Goal: Task Accomplishment & Management: Complete application form

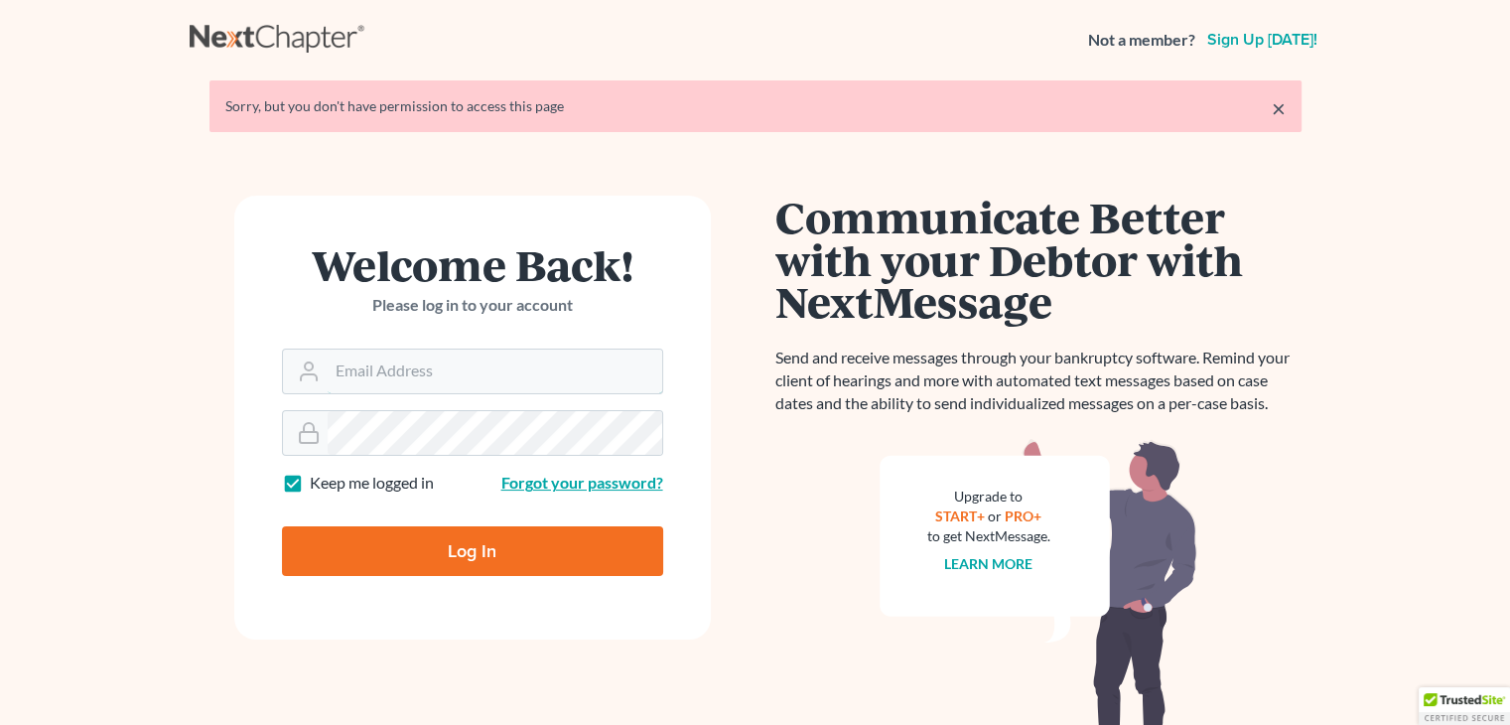
type input "[EMAIL_ADDRESS][DOMAIN_NAME]"
click at [568, 479] on link "Forgot your password?" at bounding box center [582, 481] width 162 height 19
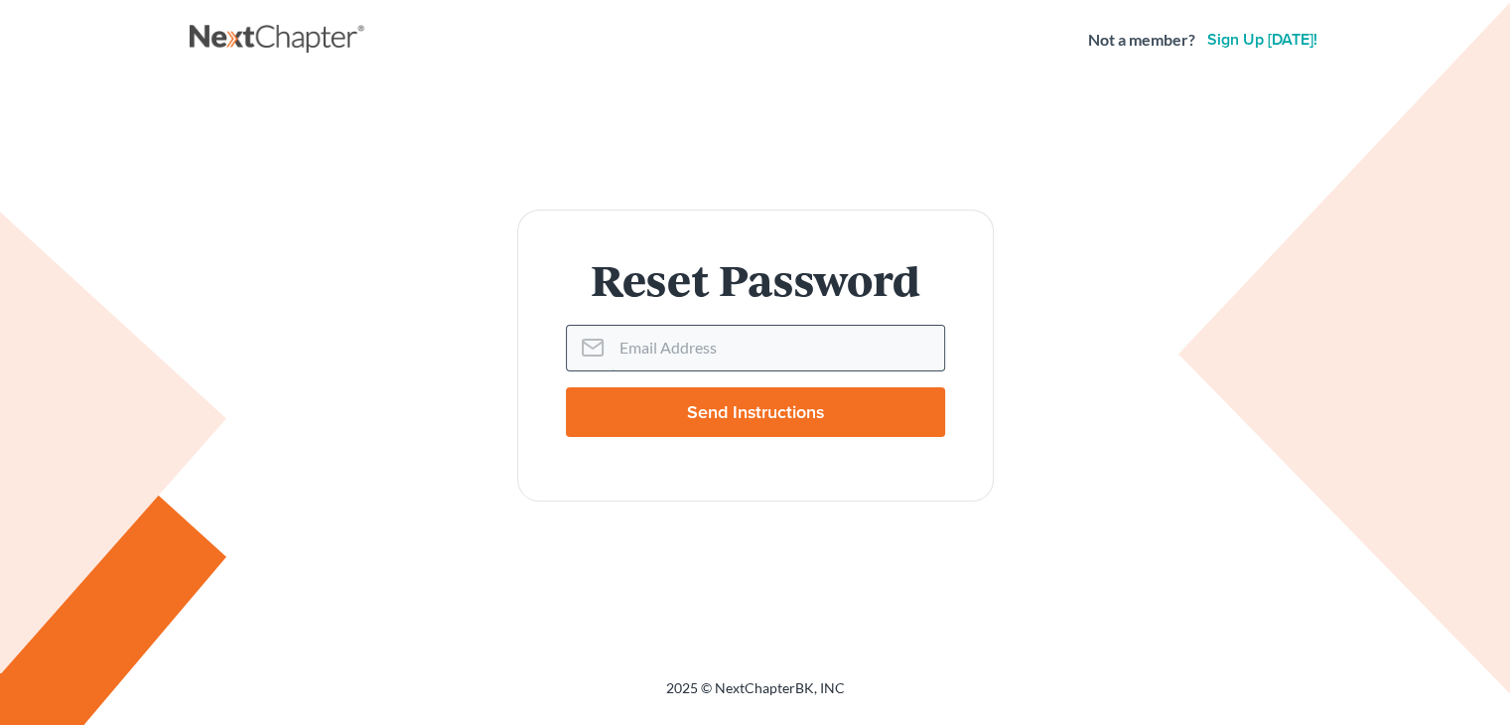
click at [728, 343] on input "Email Address" at bounding box center [777, 348] width 333 height 44
type input "[EMAIL_ADDRESS][DOMAIN_NAME]"
click at [810, 404] on input "Send Instructions" at bounding box center [755, 412] width 379 height 50
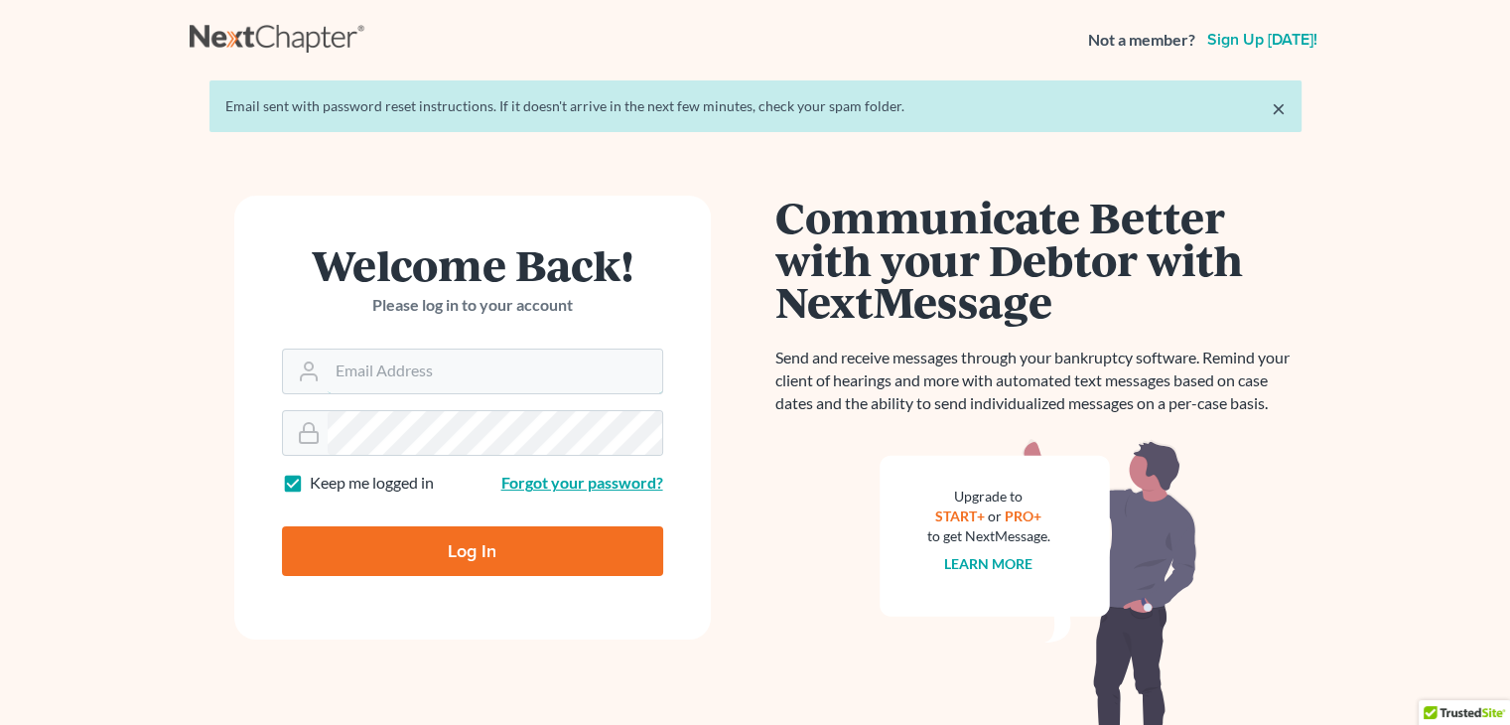
type input "[EMAIL_ADDRESS][DOMAIN_NAME]"
click at [573, 488] on link "Forgot your password?" at bounding box center [582, 481] width 162 height 19
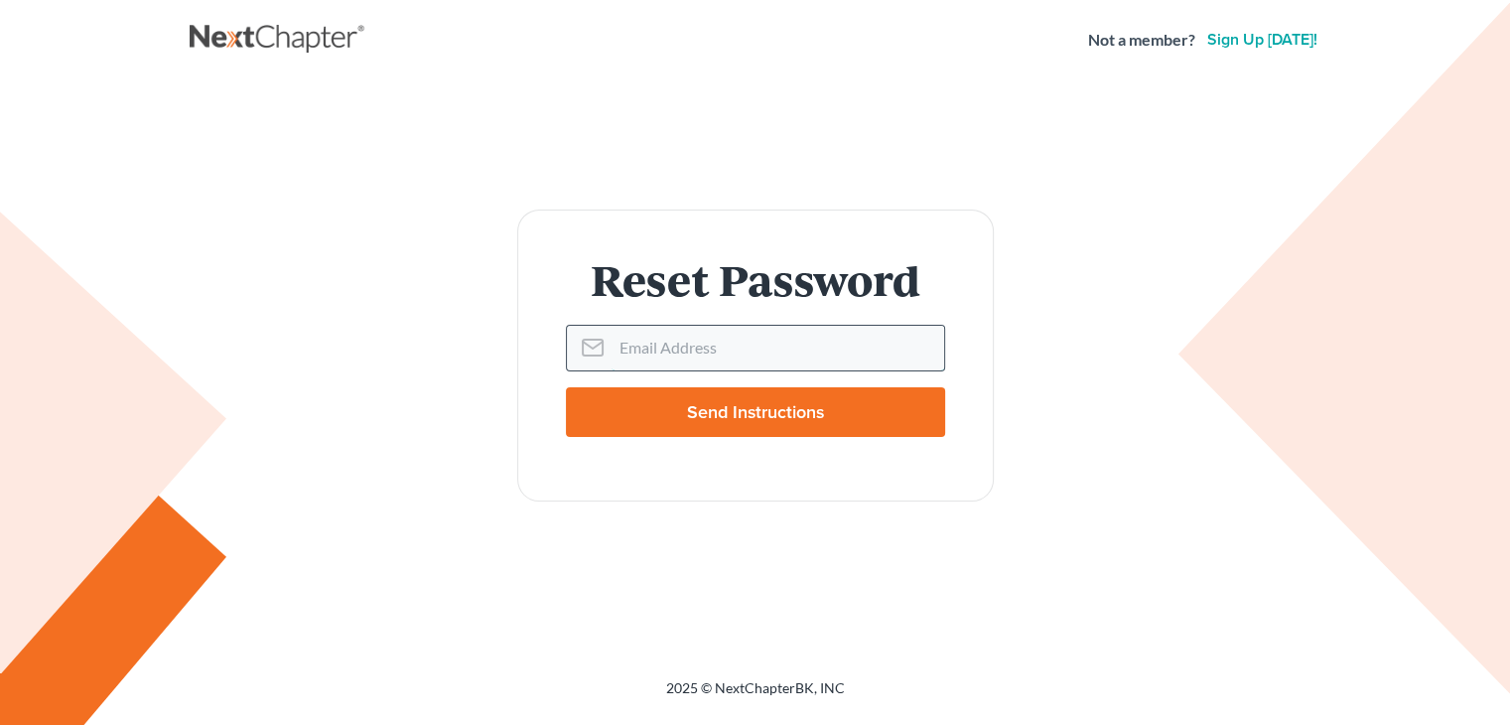
click at [812, 364] on input "Email Address" at bounding box center [777, 348] width 333 height 44
type input "[EMAIL_ADDRESS][DOMAIN_NAME]"
click at [588, 410] on input "Send Instructions" at bounding box center [755, 412] width 379 height 50
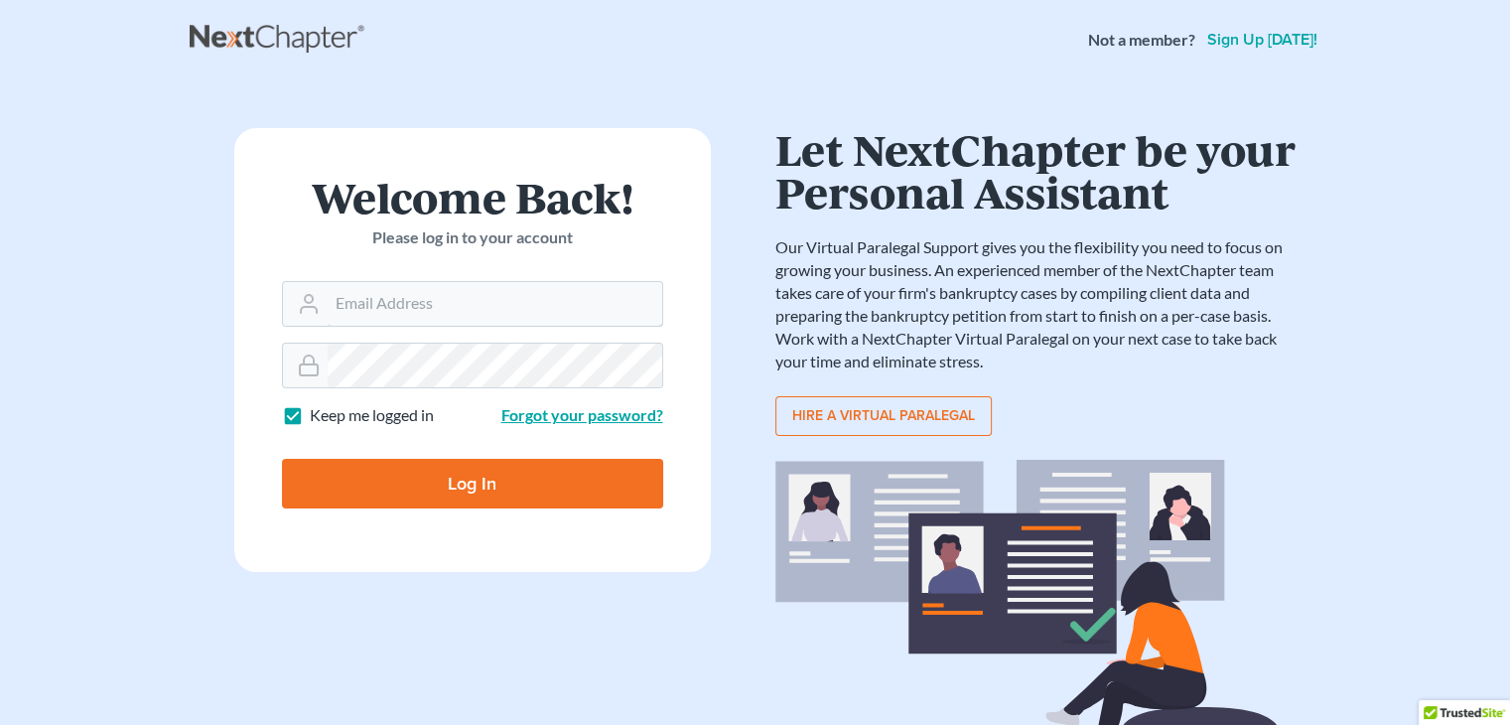
type input "[EMAIL_ADDRESS][DOMAIN_NAME]"
click at [577, 414] on link "Forgot your password?" at bounding box center [582, 414] width 162 height 19
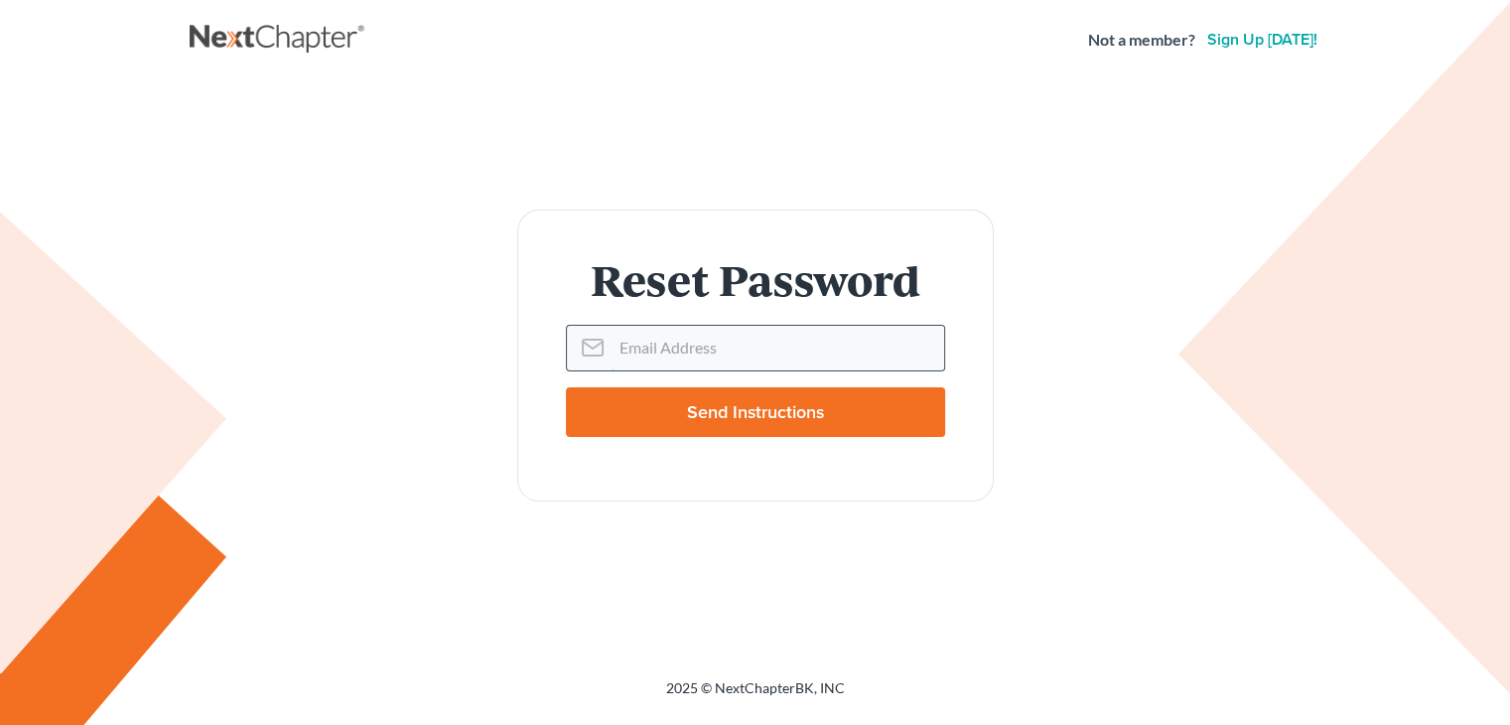
click at [805, 343] on input "Email Address" at bounding box center [777, 348] width 333 height 44
type input "[EMAIL_ADDRESS][DOMAIN_NAME]"
click at [587, 394] on input "Send Instructions" at bounding box center [755, 412] width 379 height 50
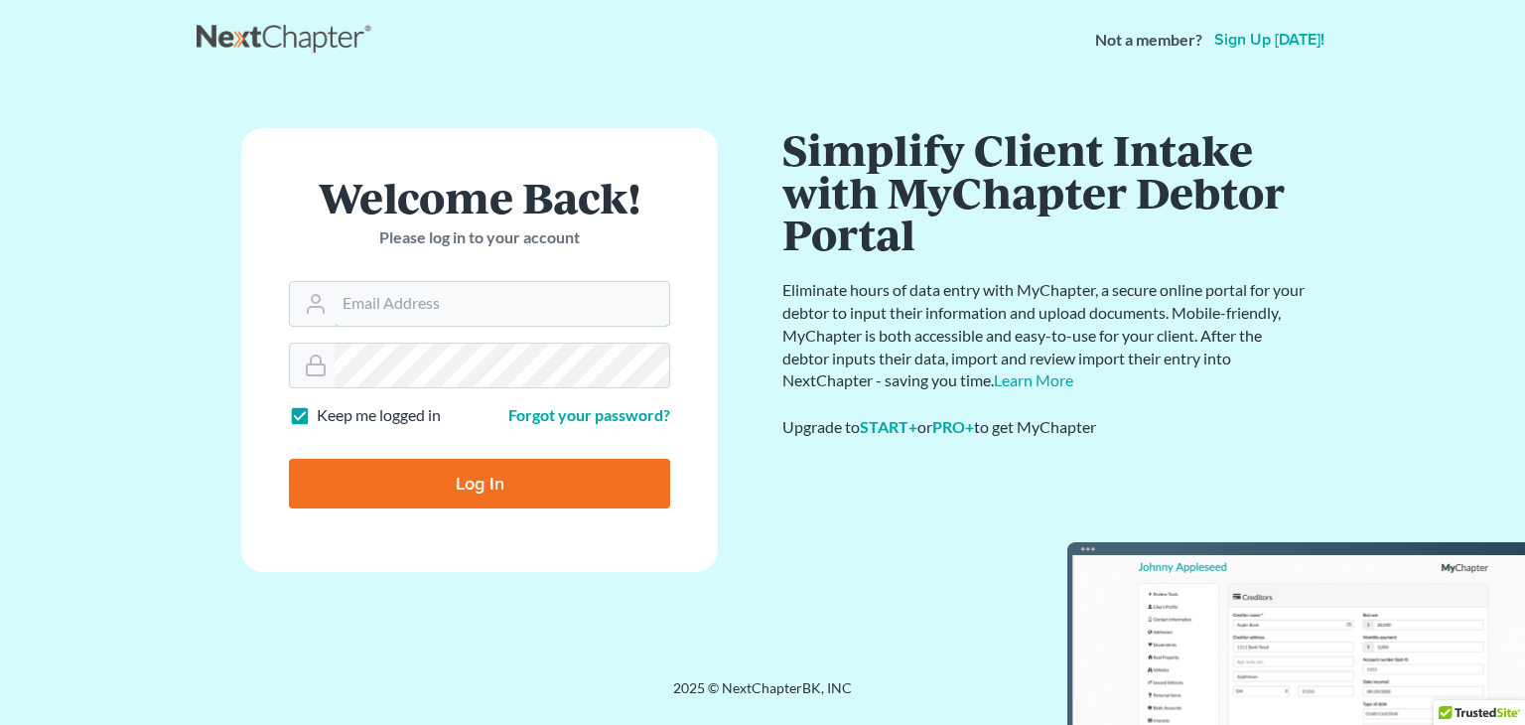
type input "[EMAIL_ADDRESS][DOMAIN_NAME]"
click at [465, 472] on input "Log In" at bounding box center [479, 484] width 381 height 50
type input "Thinking..."
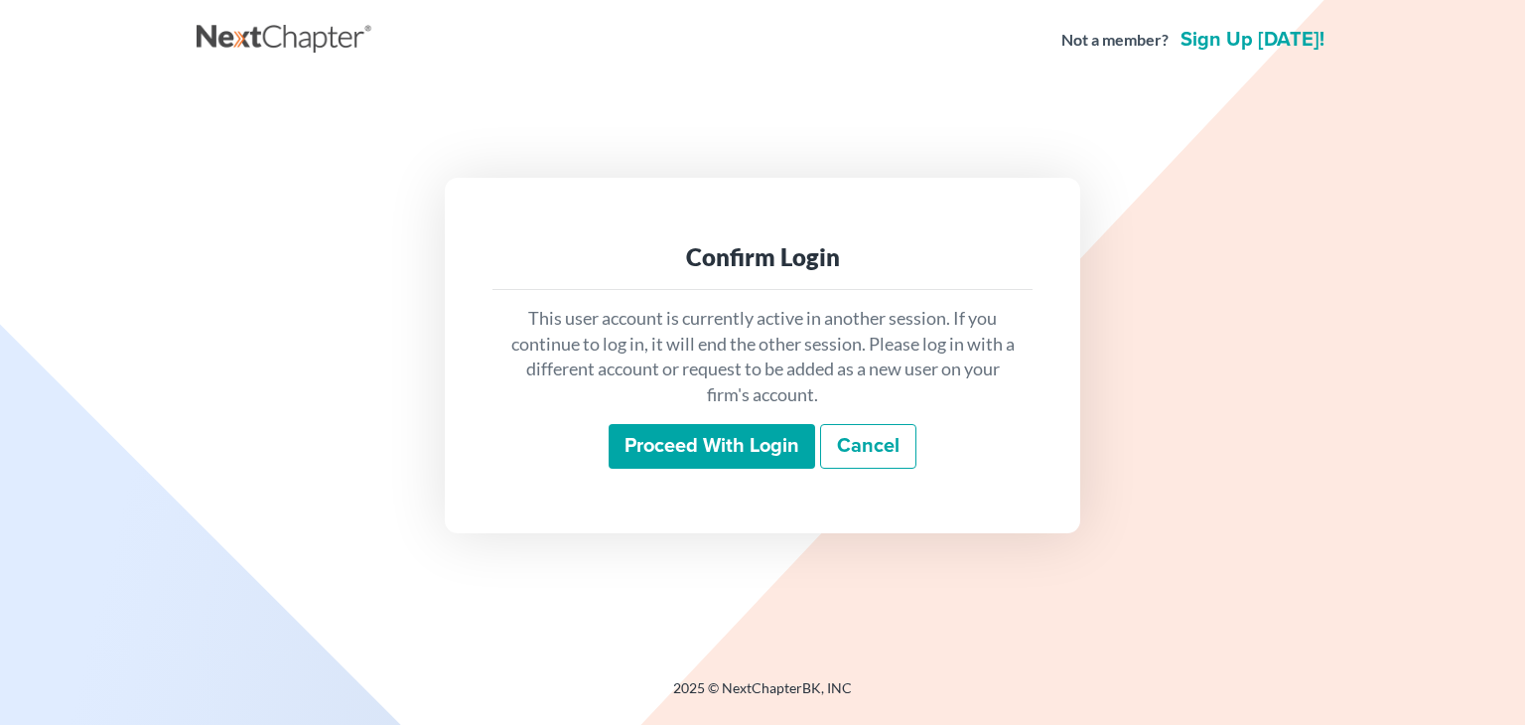
click at [880, 434] on link "Cancel" at bounding box center [868, 447] width 96 height 46
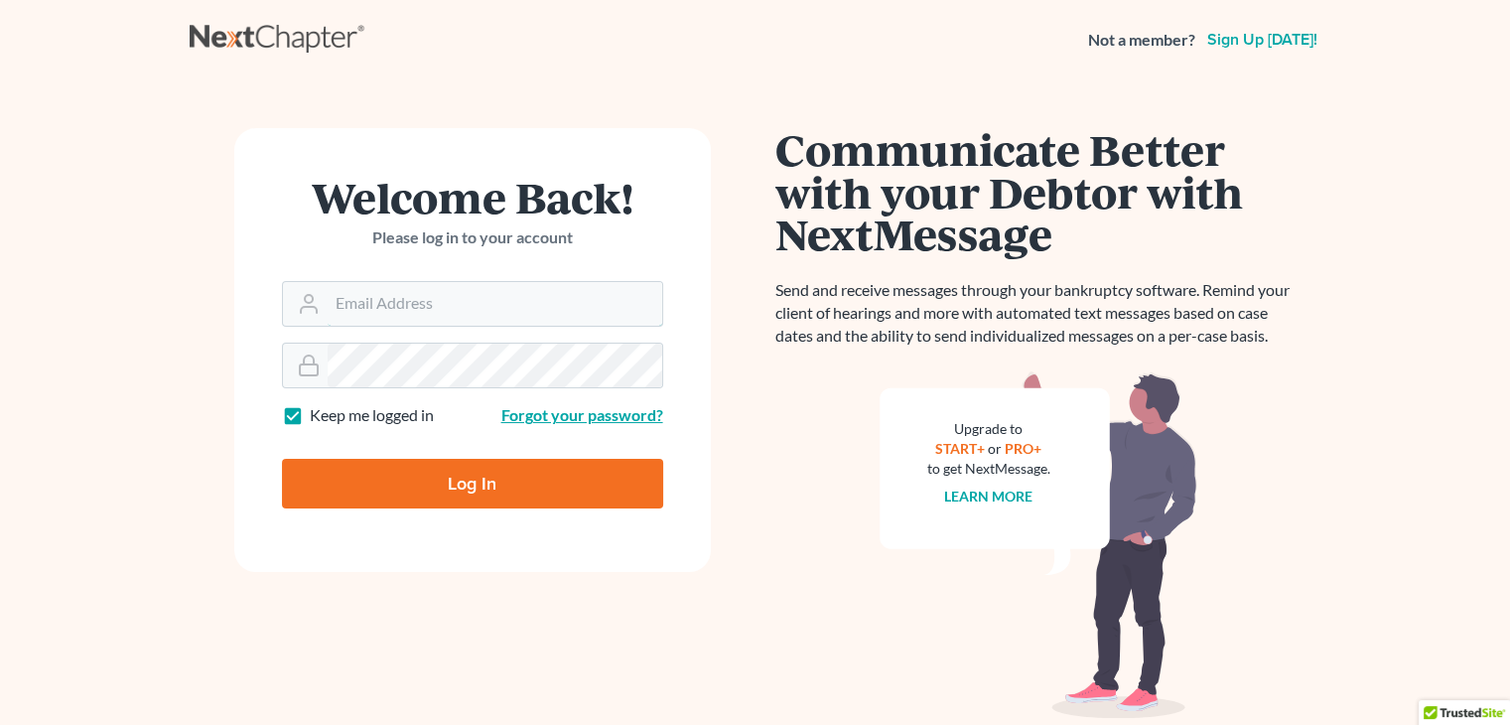
type input "[EMAIL_ADDRESS][DOMAIN_NAME]"
click at [595, 414] on link "Forgot your password?" at bounding box center [582, 414] width 162 height 19
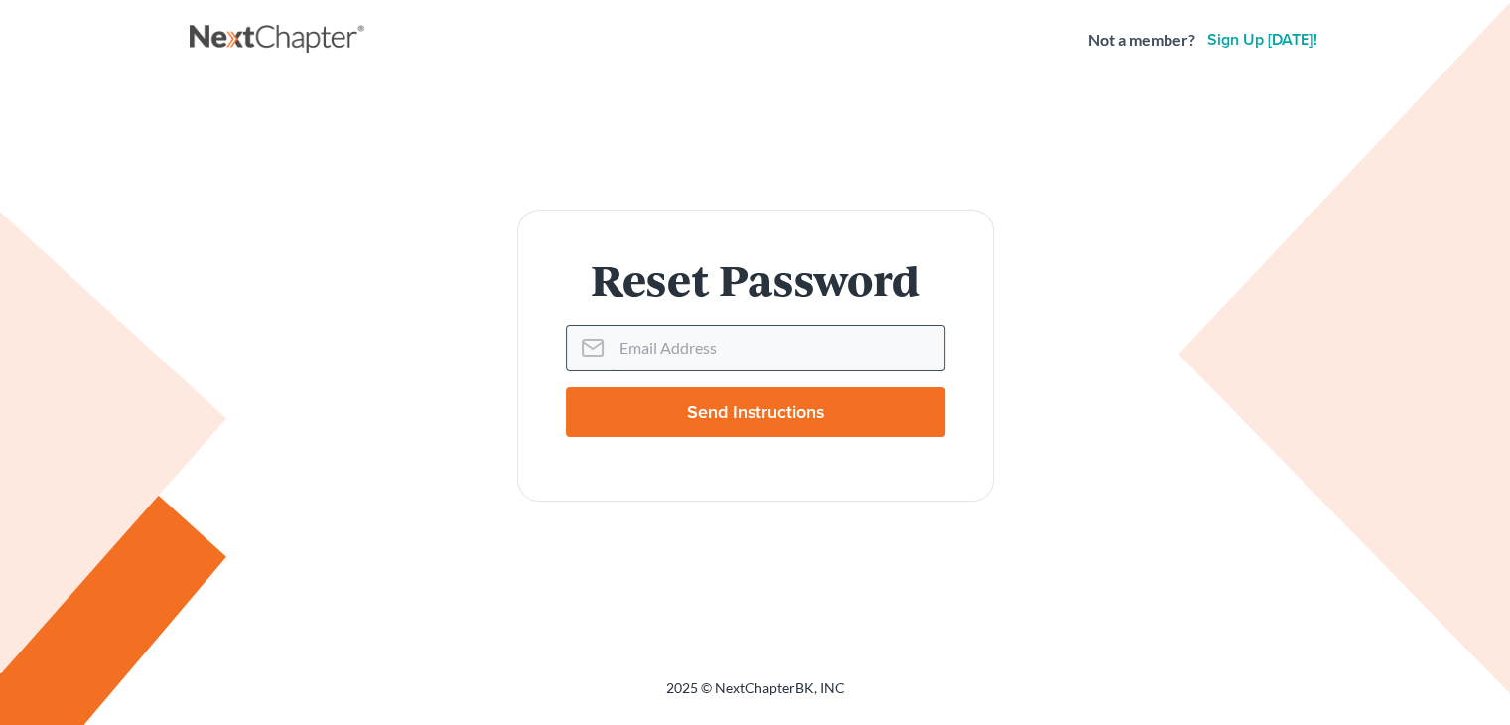
click at [704, 335] on input "Email Address" at bounding box center [777, 348] width 333 height 44
click at [233, 44] on link at bounding box center [279, 40] width 179 height 36
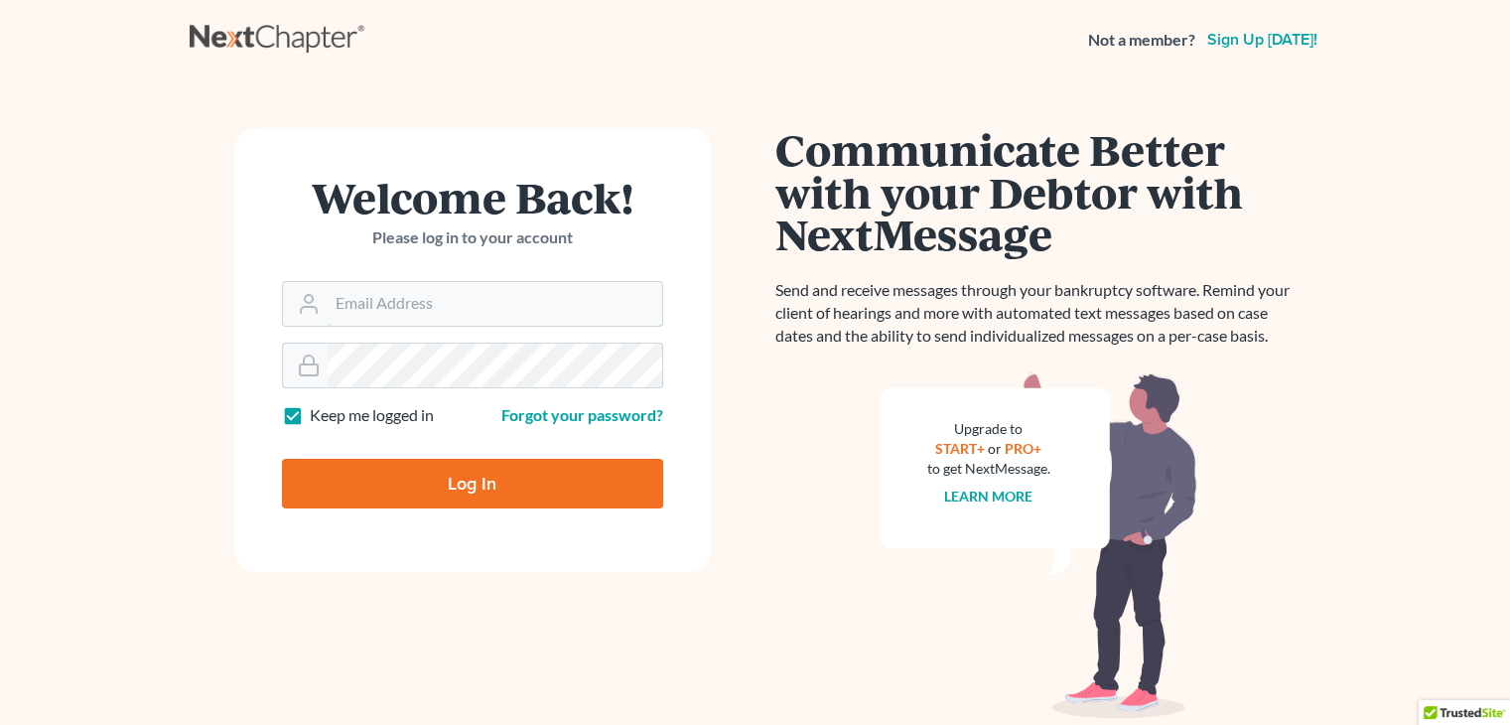
type input "daisy@wedefend.net"
click at [469, 393] on form "Welcome Back! Please log in to your account Email Address daisy@wedefend.net Pa…" at bounding box center [472, 350] width 476 height 444
click at [300, 358] on div at bounding box center [472, 365] width 381 height 46
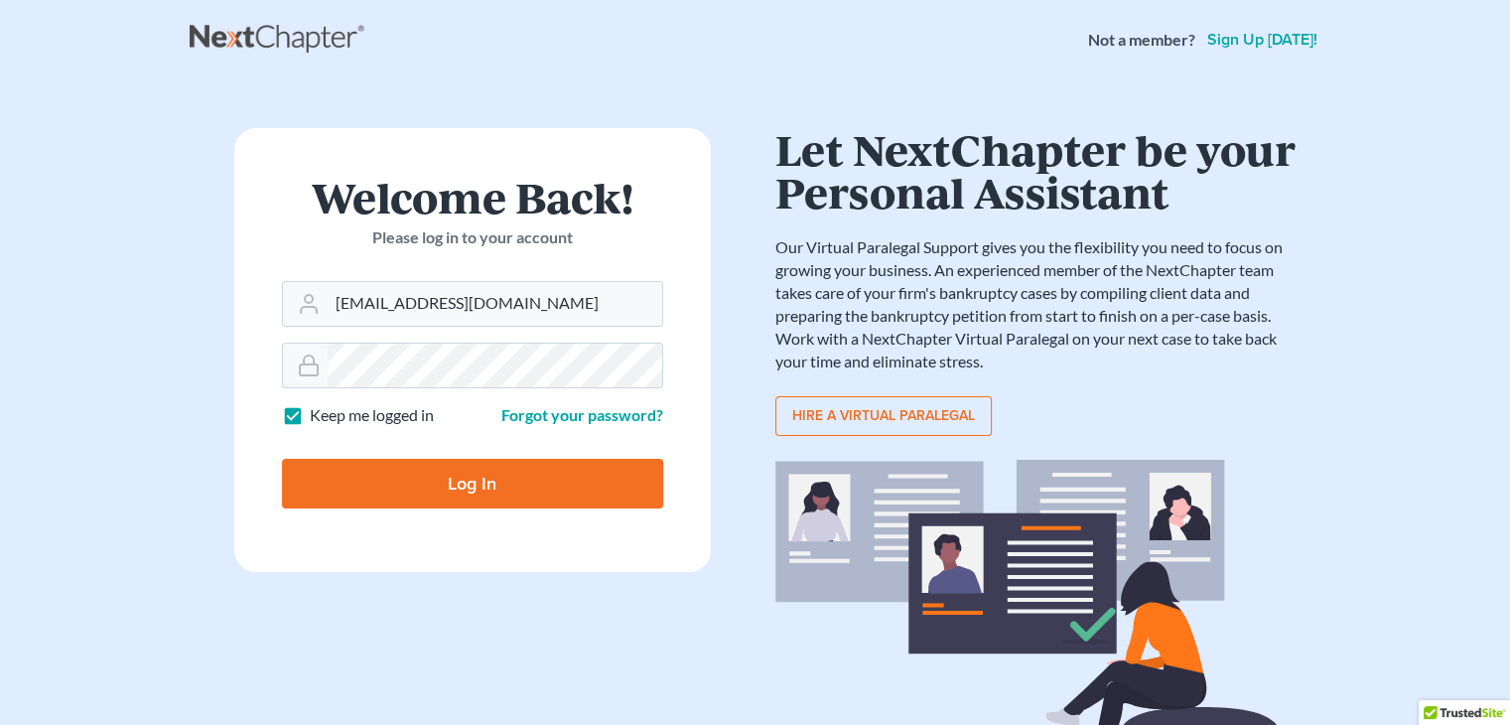
click at [392, 489] on input "Log In" at bounding box center [472, 484] width 381 height 50
type input "Thinking..."
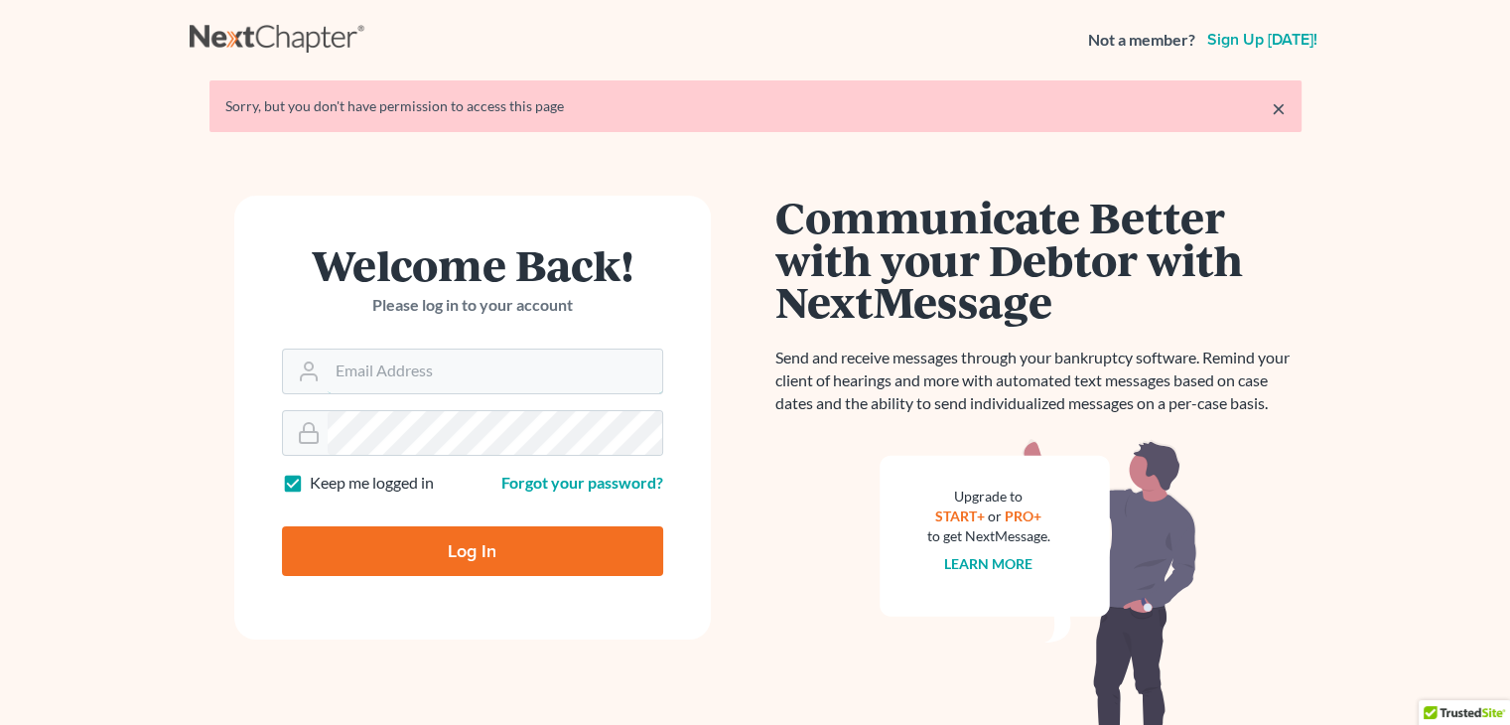
type input "[EMAIL_ADDRESS][DOMAIN_NAME]"
click at [448, 553] on input "Log In" at bounding box center [472, 551] width 381 height 50
type input "Thinking..."
type input "[EMAIL_ADDRESS][DOMAIN_NAME]"
drag, startPoint x: 0, startPoint y: 0, endPoint x: 488, endPoint y: 375, distance: 615.8
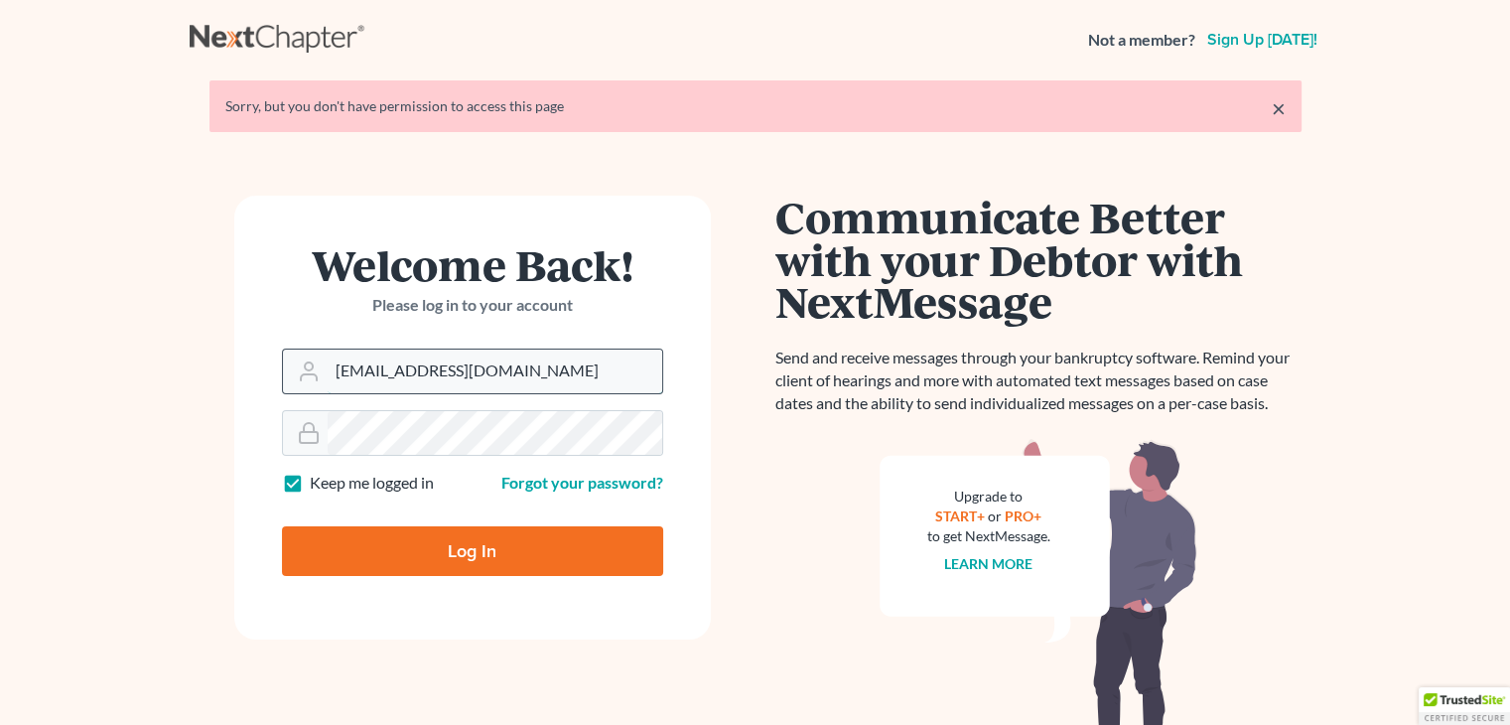
click at [488, 375] on input "[EMAIL_ADDRESS][DOMAIN_NAME]" at bounding box center [495, 371] width 335 height 44
drag, startPoint x: 335, startPoint y: 519, endPoint x: 318, endPoint y: 563, distance: 47.2
click at [334, 525] on div "Log In" at bounding box center [472, 543] width 381 height 66
click at [318, 563] on input "Log In" at bounding box center [472, 551] width 381 height 50
type input "Thinking..."
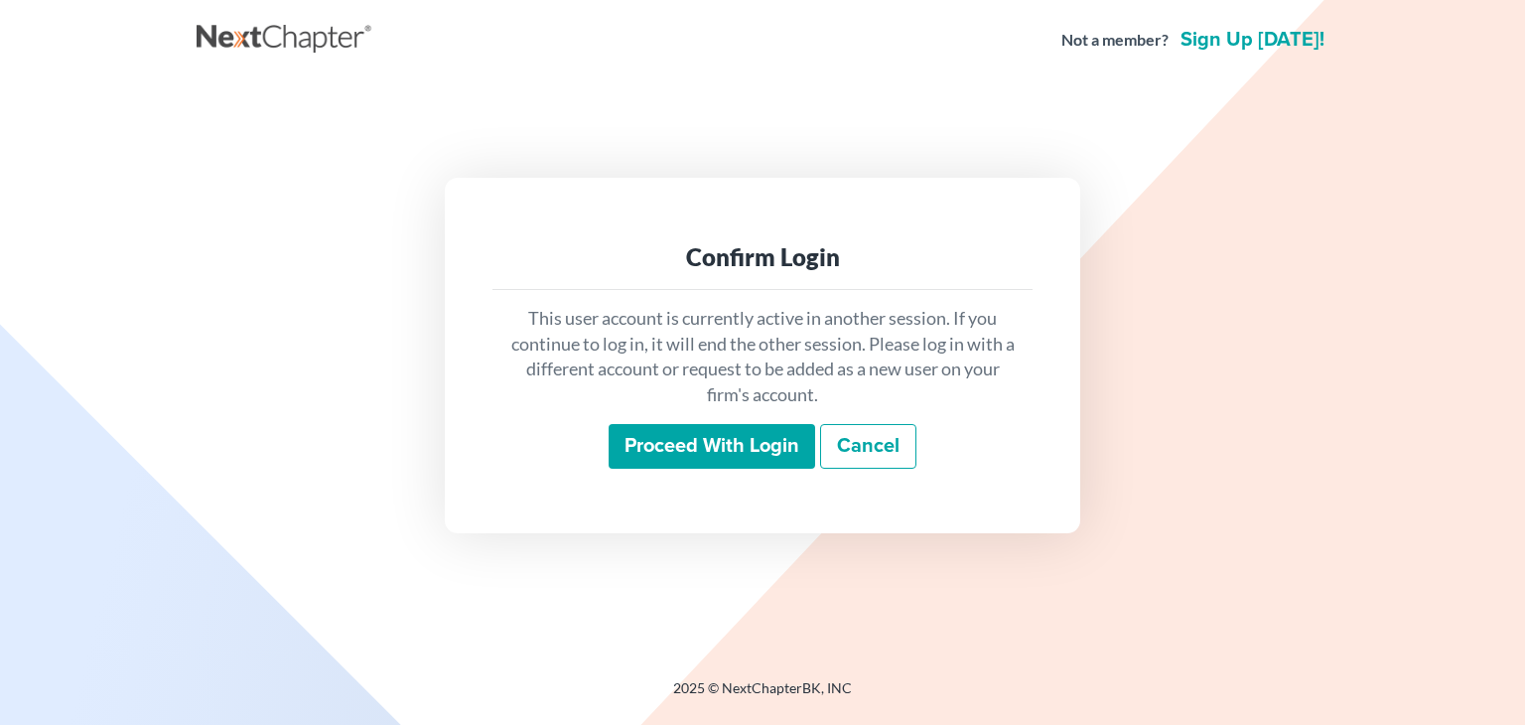
click at [752, 442] on input "Proceed with login" at bounding box center [711, 447] width 206 height 46
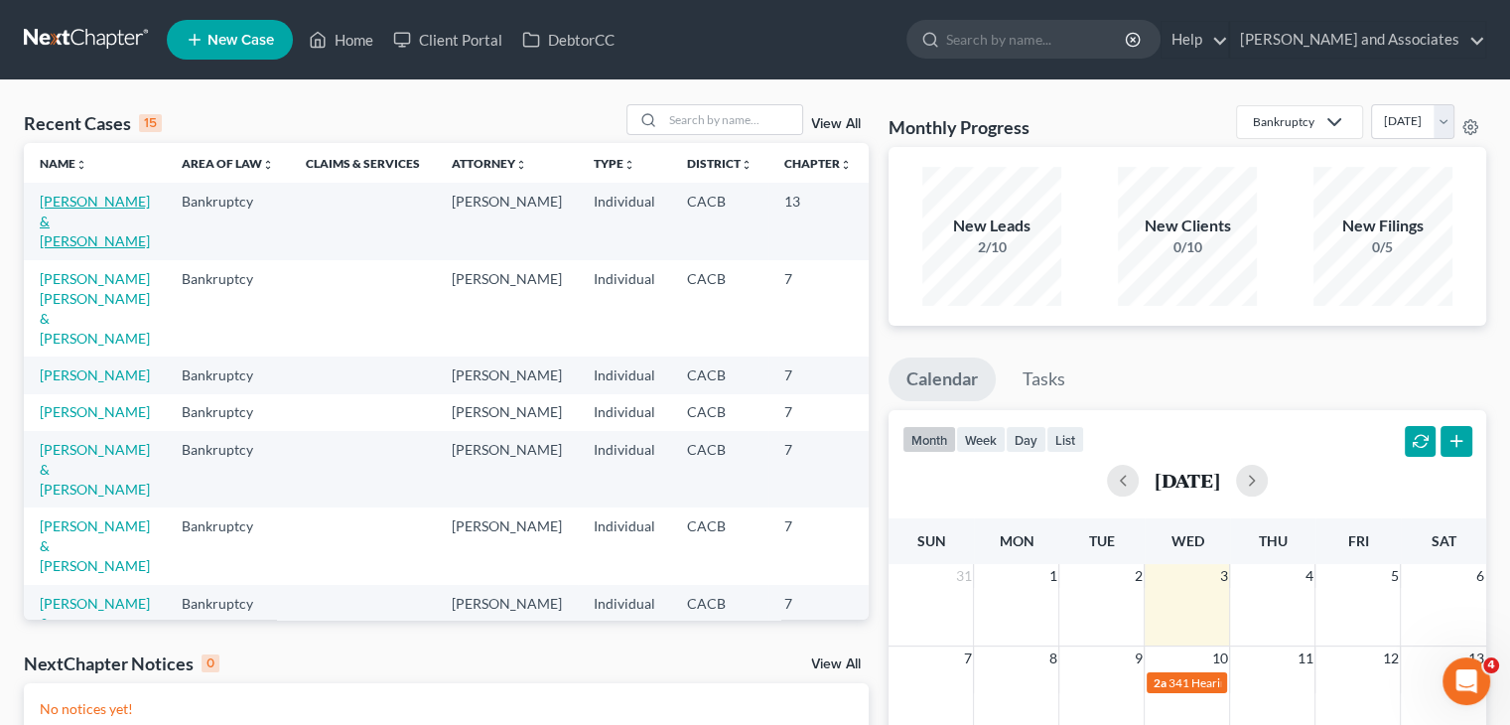
click at [62, 205] on link "[PERSON_NAME] & [PERSON_NAME]" at bounding box center [95, 221] width 110 height 57
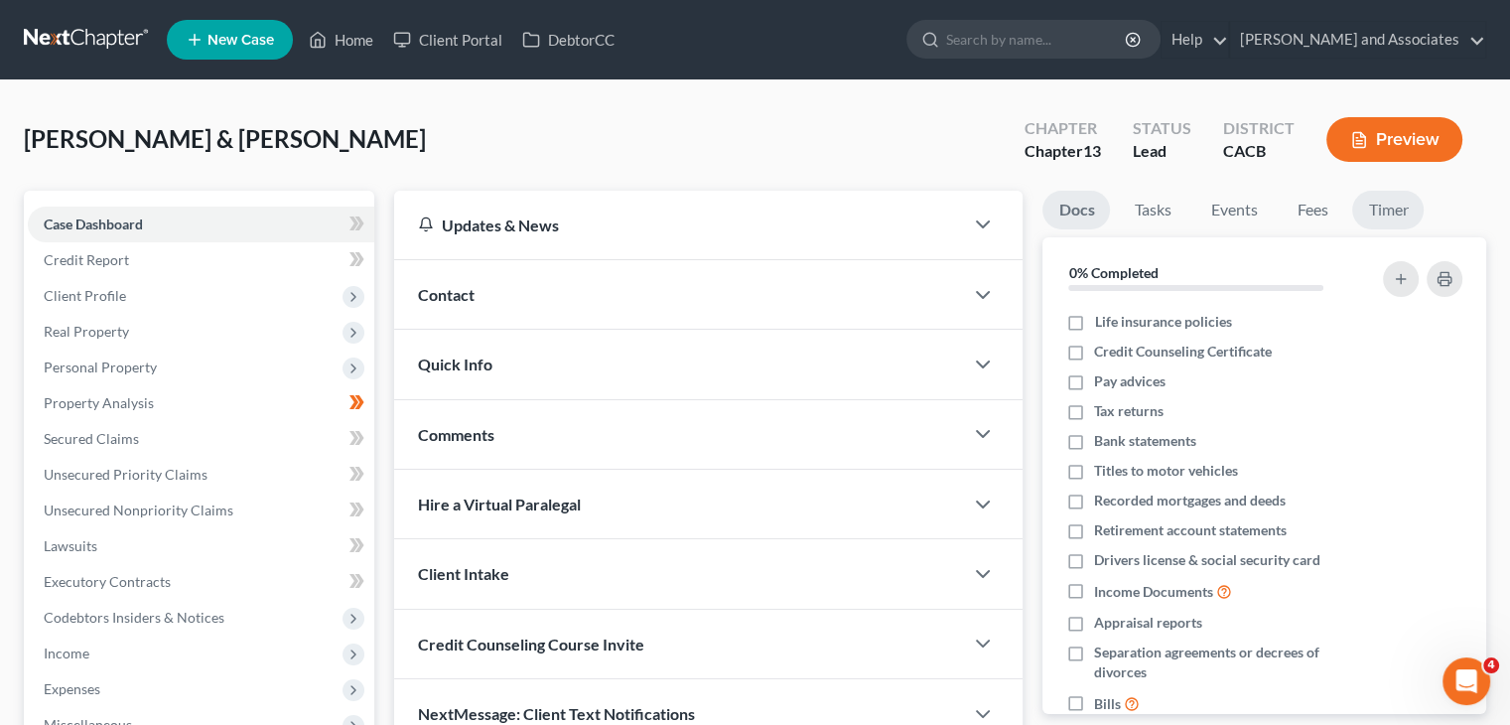
click at [1386, 215] on link "Timer" at bounding box center [1387, 210] width 71 height 39
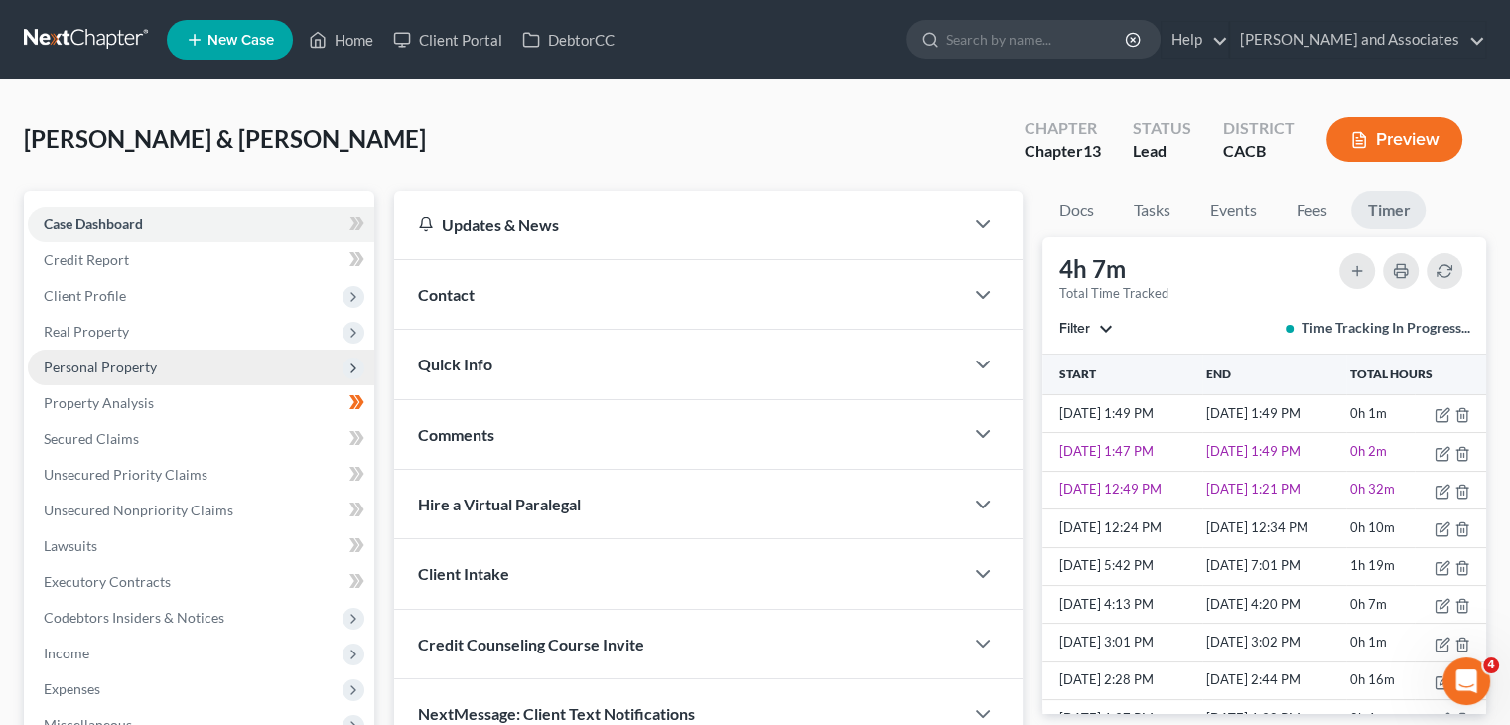
click at [172, 360] on span "Personal Property" at bounding box center [201, 367] width 346 height 36
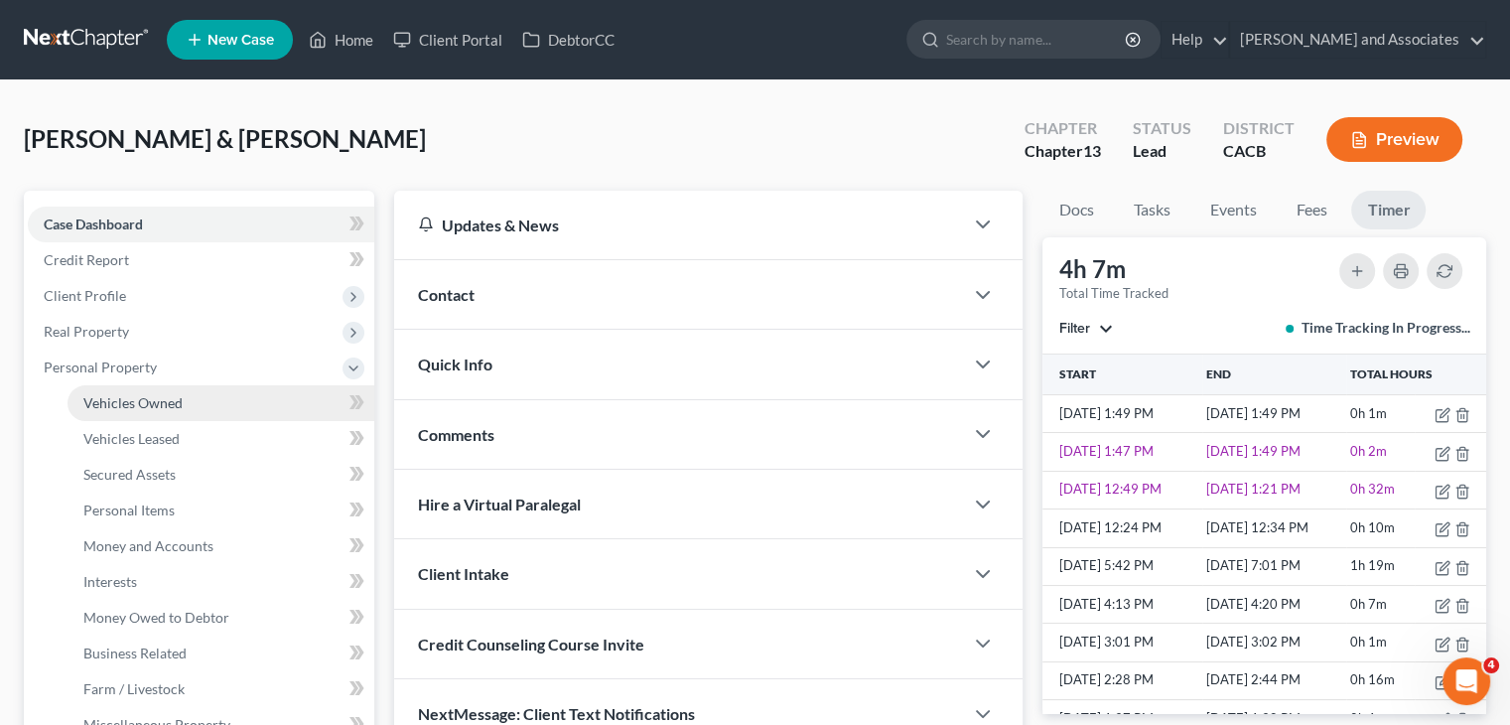
click at [192, 388] on link "Vehicles Owned" at bounding box center [220, 403] width 307 height 36
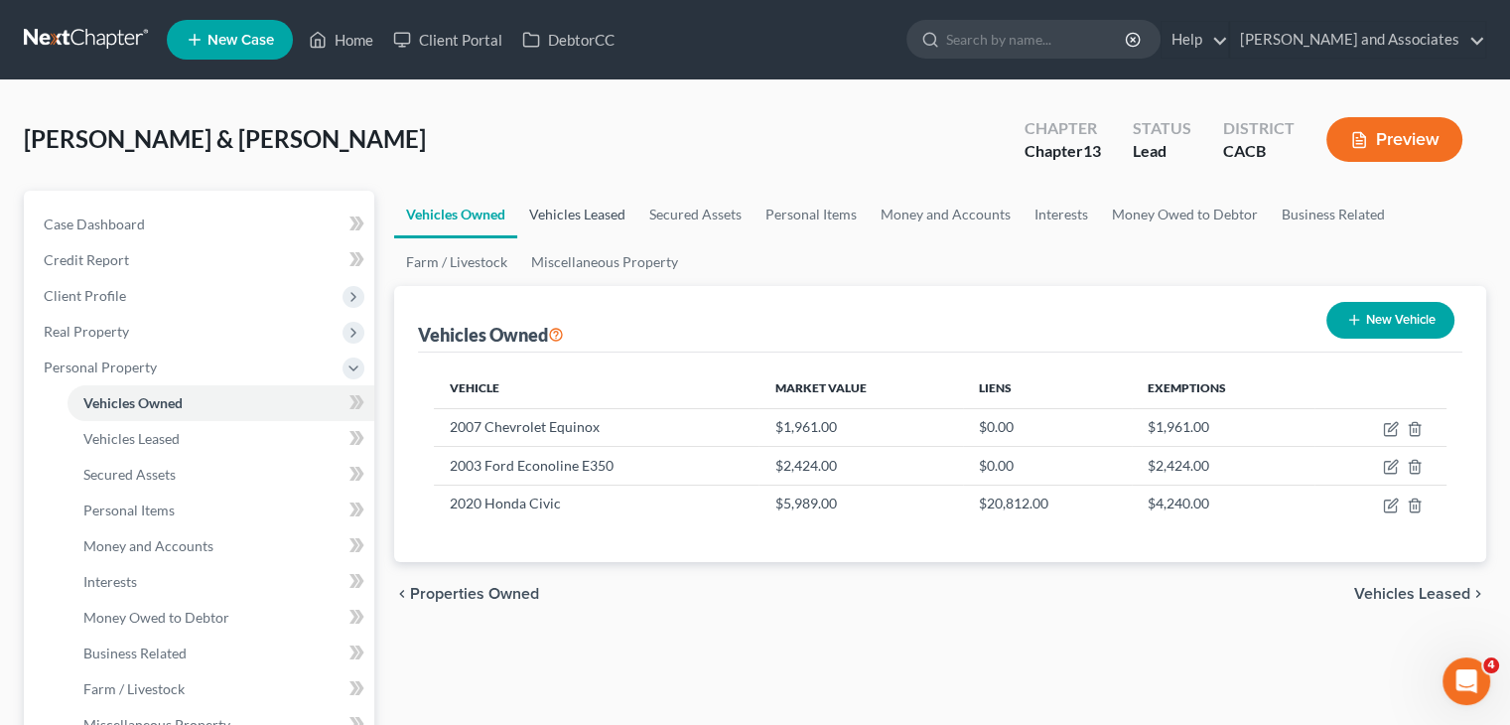
click at [595, 219] on link "Vehicles Leased" at bounding box center [577, 215] width 120 height 48
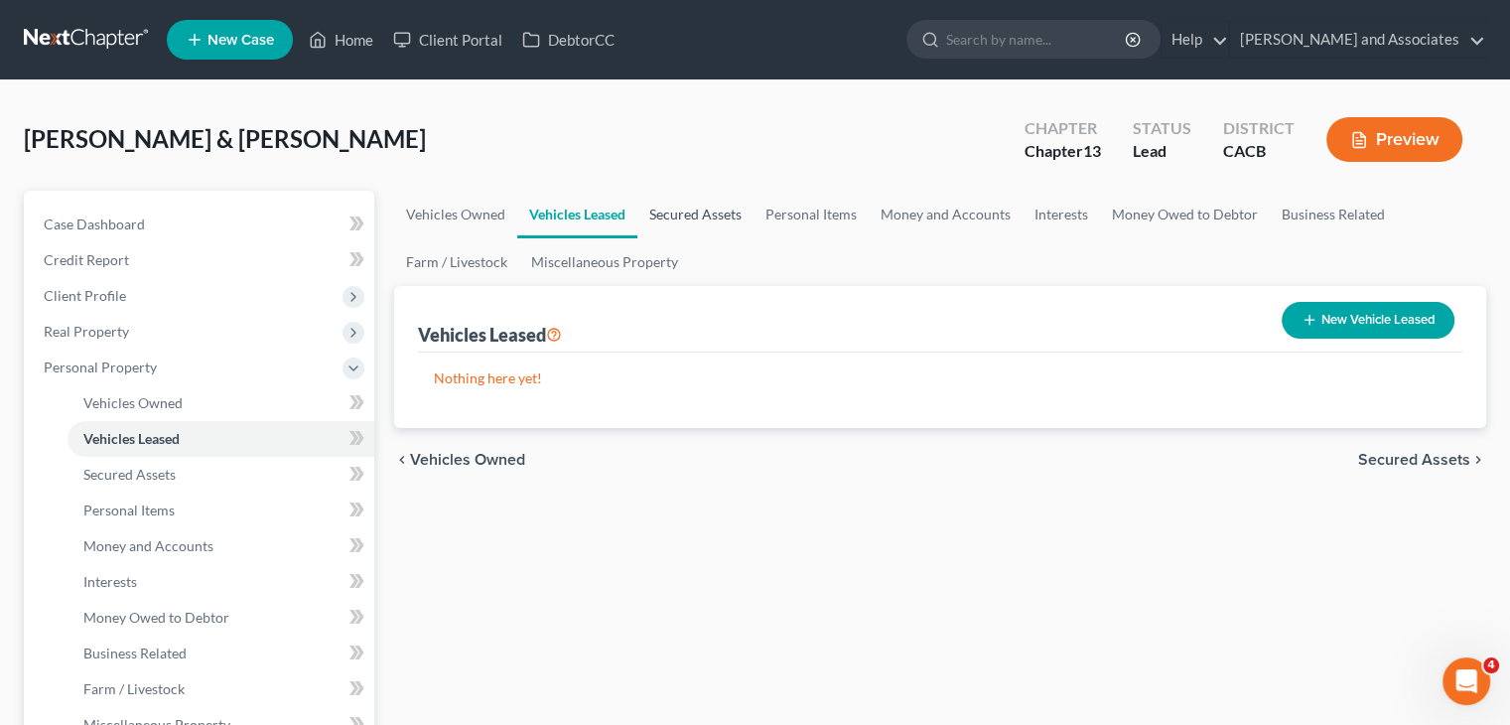
click at [718, 199] on link "Secured Assets" at bounding box center [695, 215] width 116 height 48
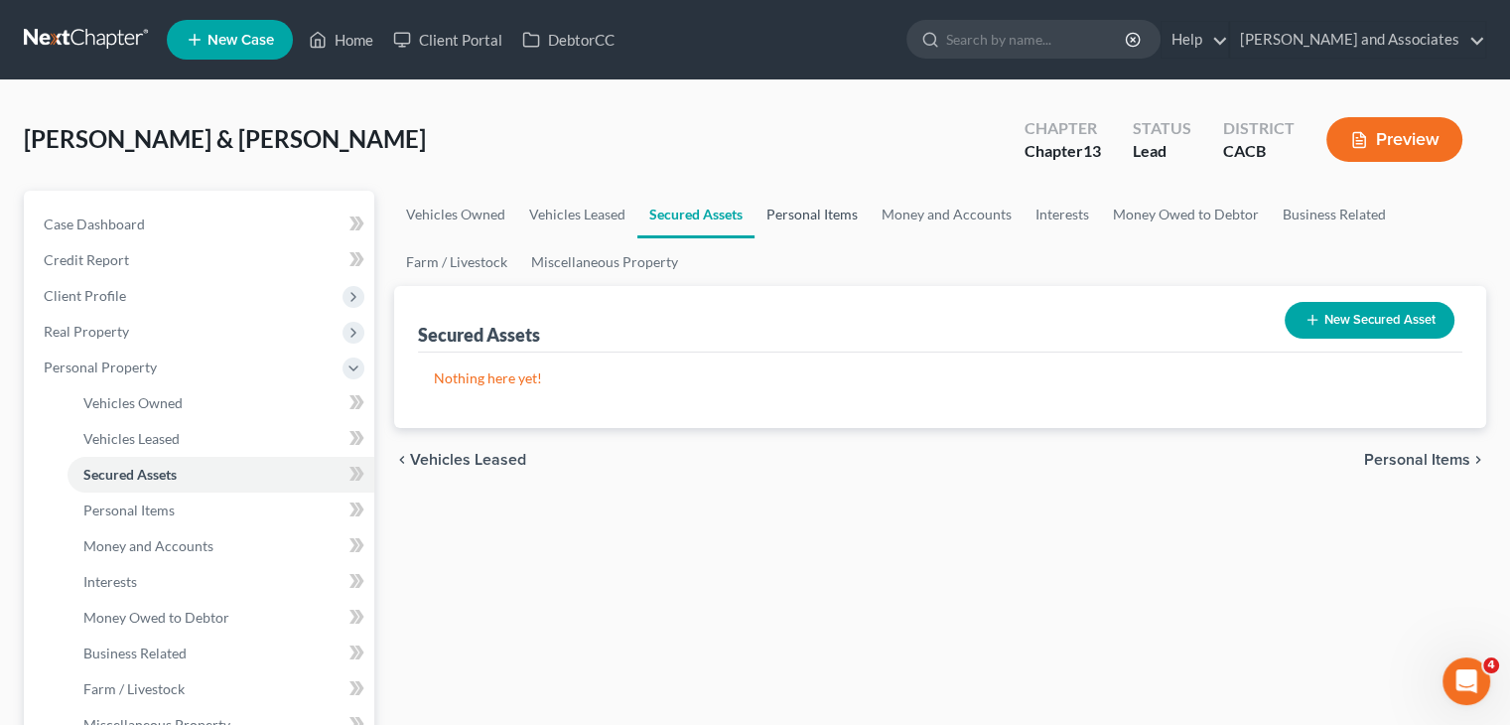
click at [817, 196] on link "Personal Items" at bounding box center [811, 215] width 115 height 48
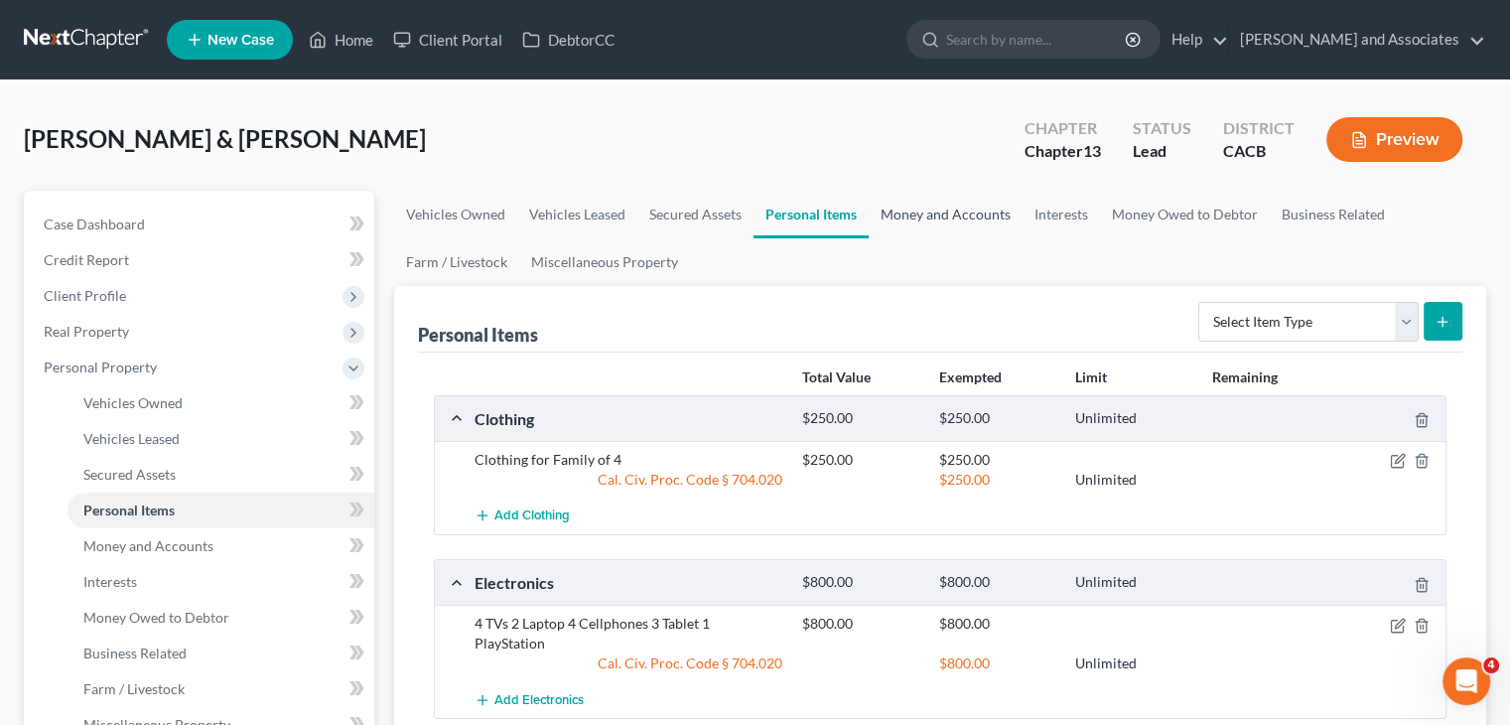
click at [914, 212] on link "Money and Accounts" at bounding box center [946, 215] width 154 height 48
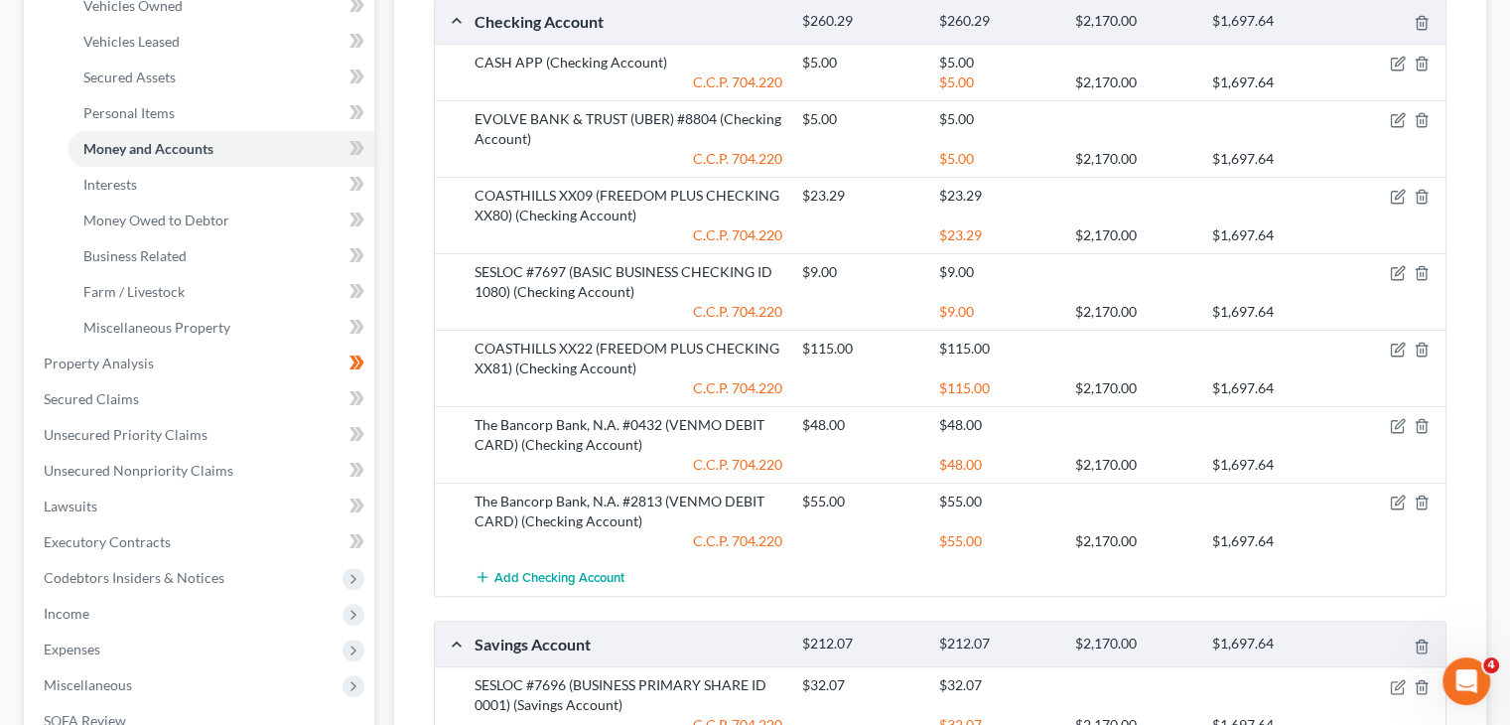
scroll to position [596, 0]
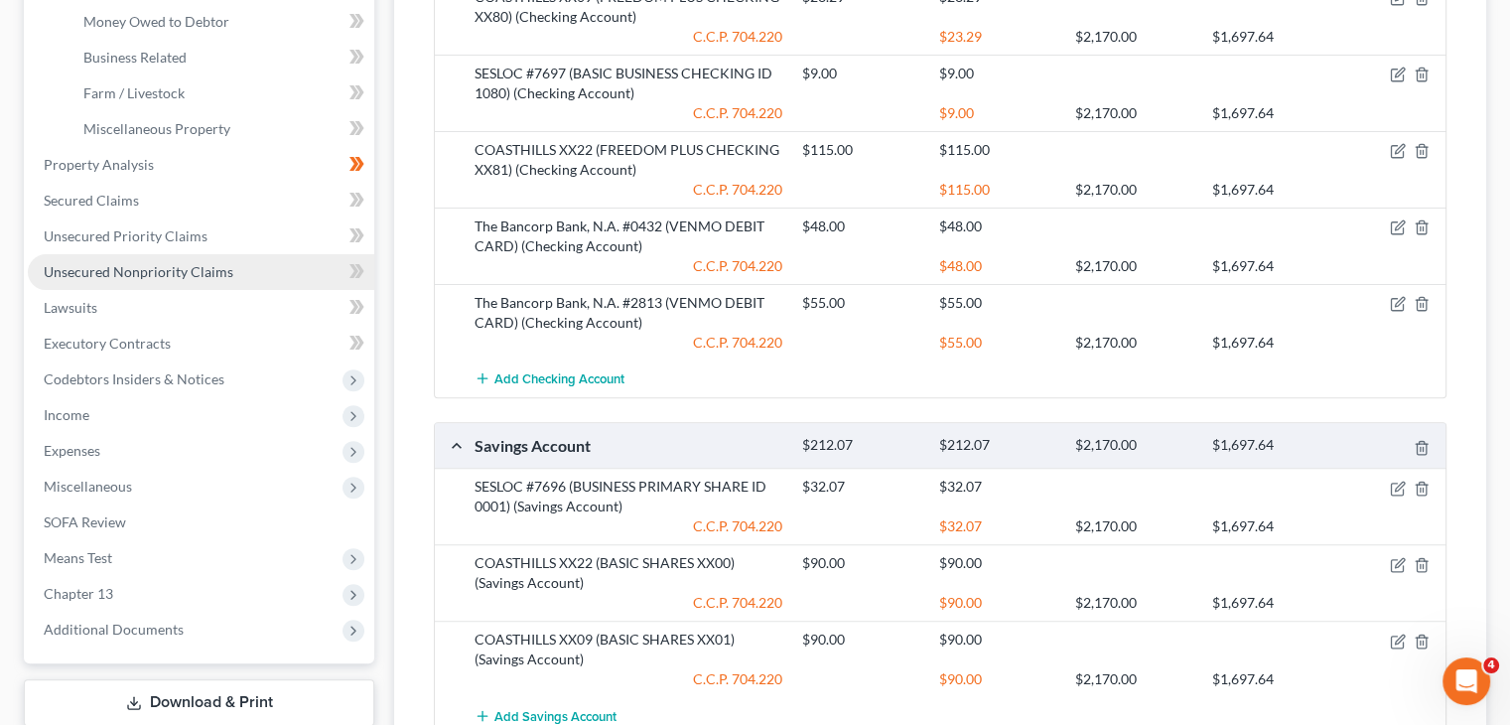
click at [122, 259] on link "Unsecured Nonpriority Claims" at bounding box center [201, 272] width 346 height 36
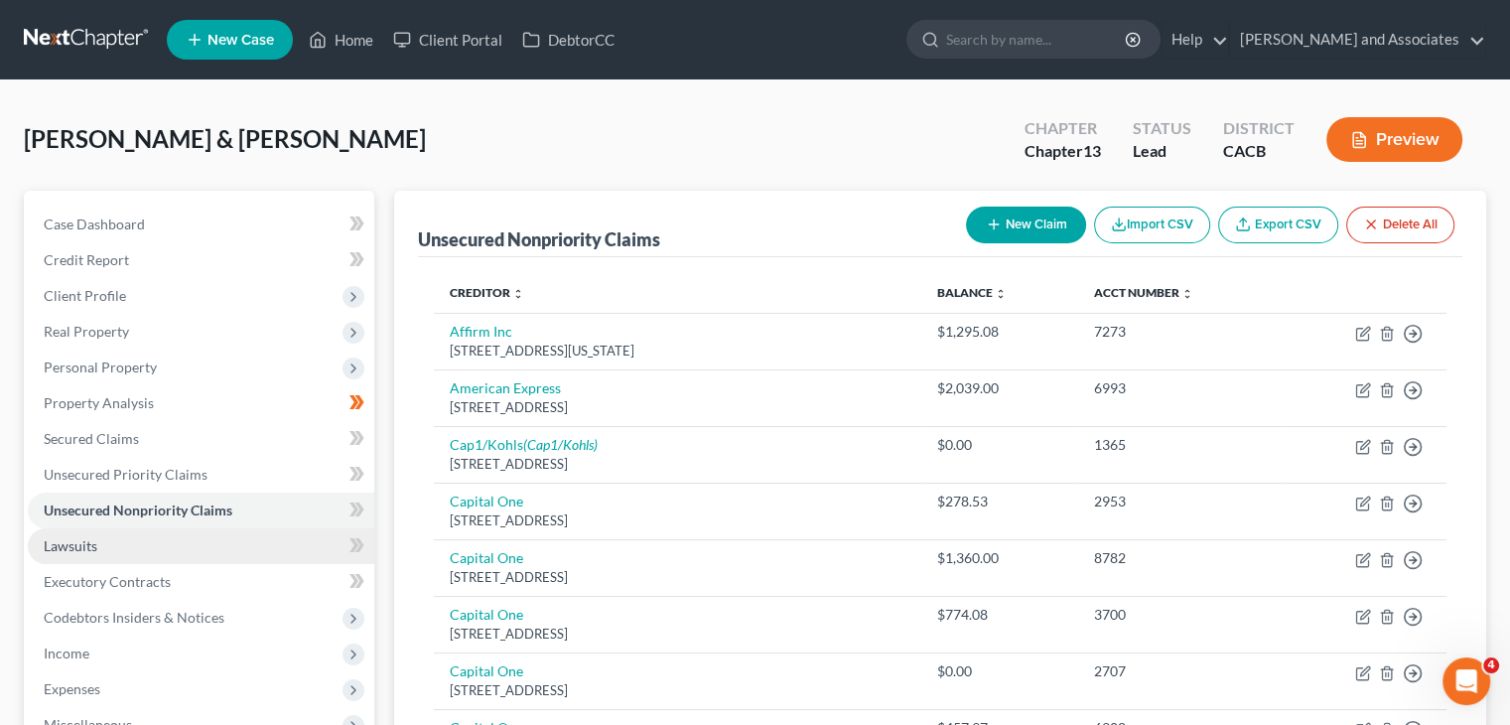
click at [226, 550] on link "Lawsuits" at bounding box center [201, 546] width 346 height 36
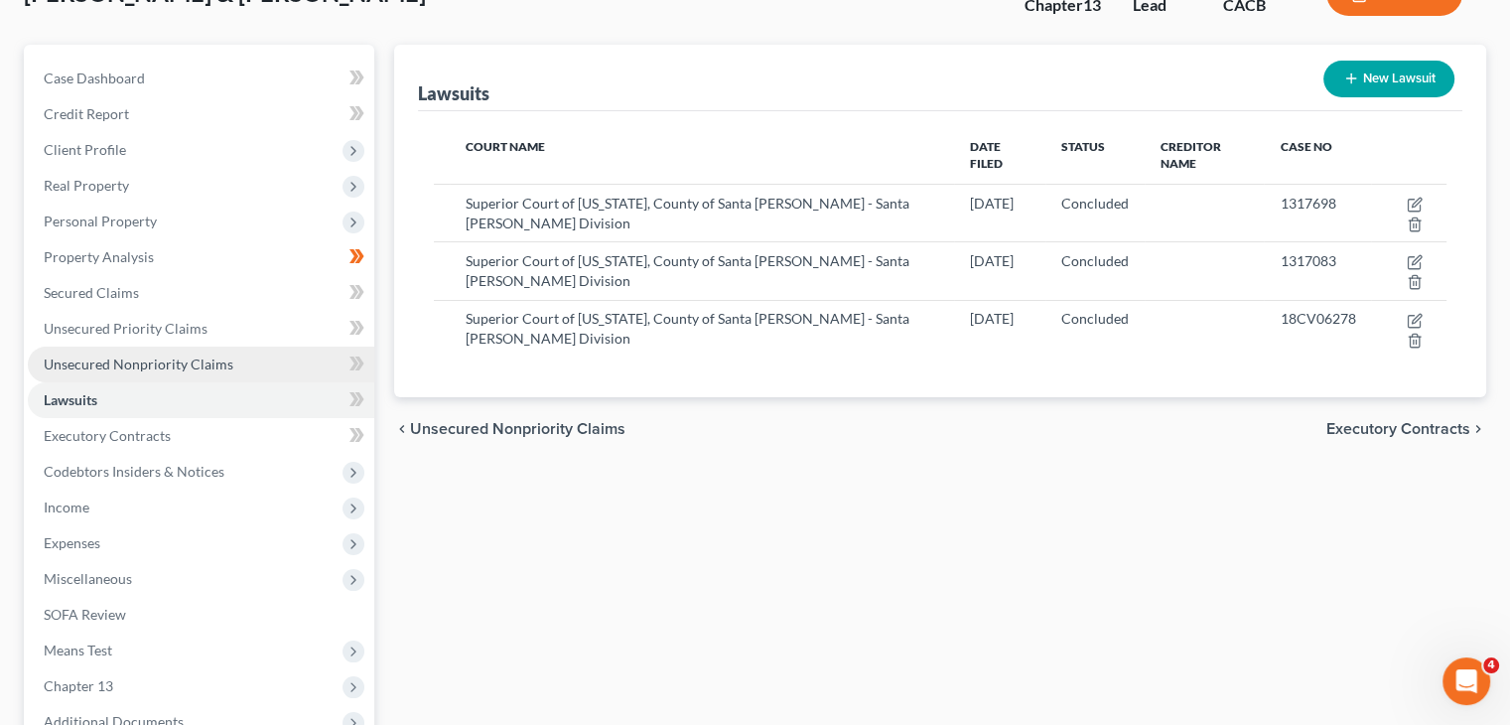
scroll to position [199, 0]
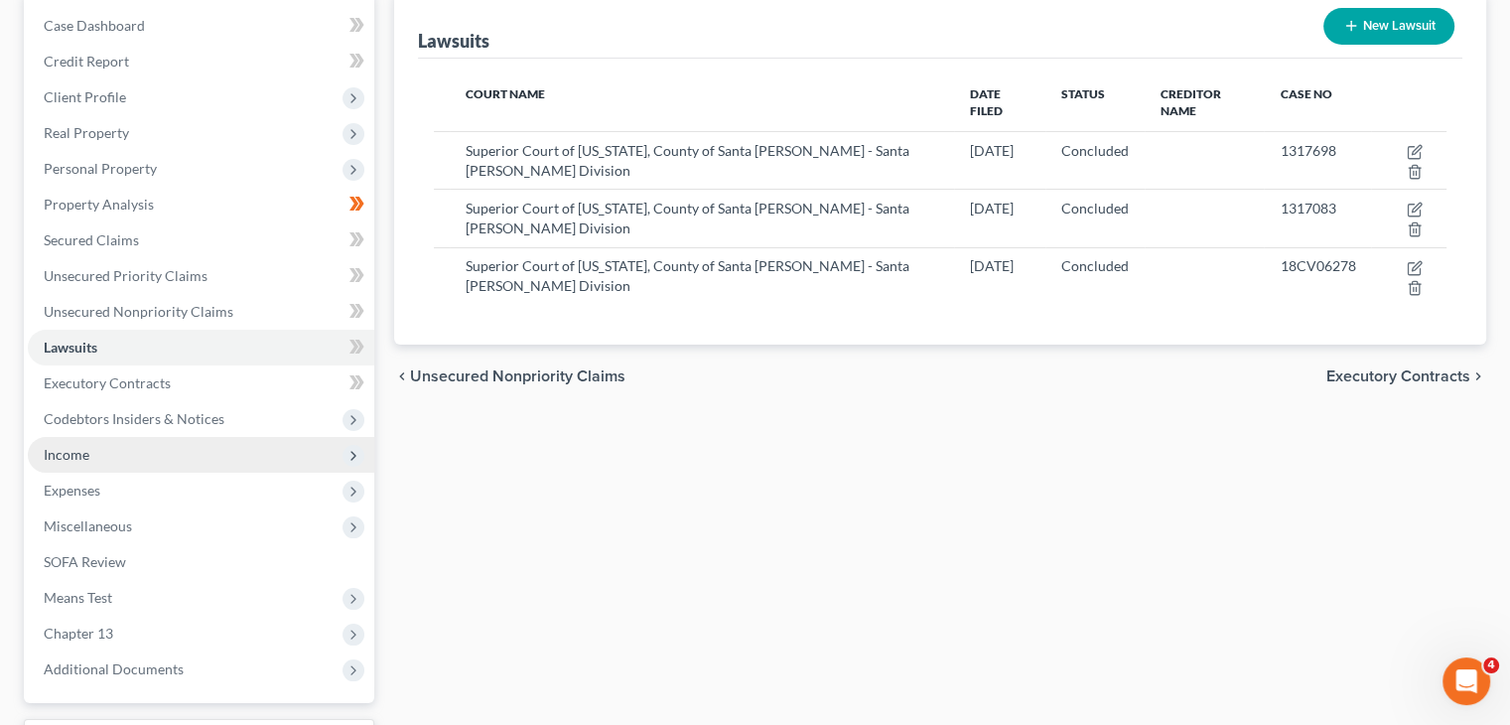
click at [115, 466] on span "Income" at bounding box center [201, 455] width 346 height 36
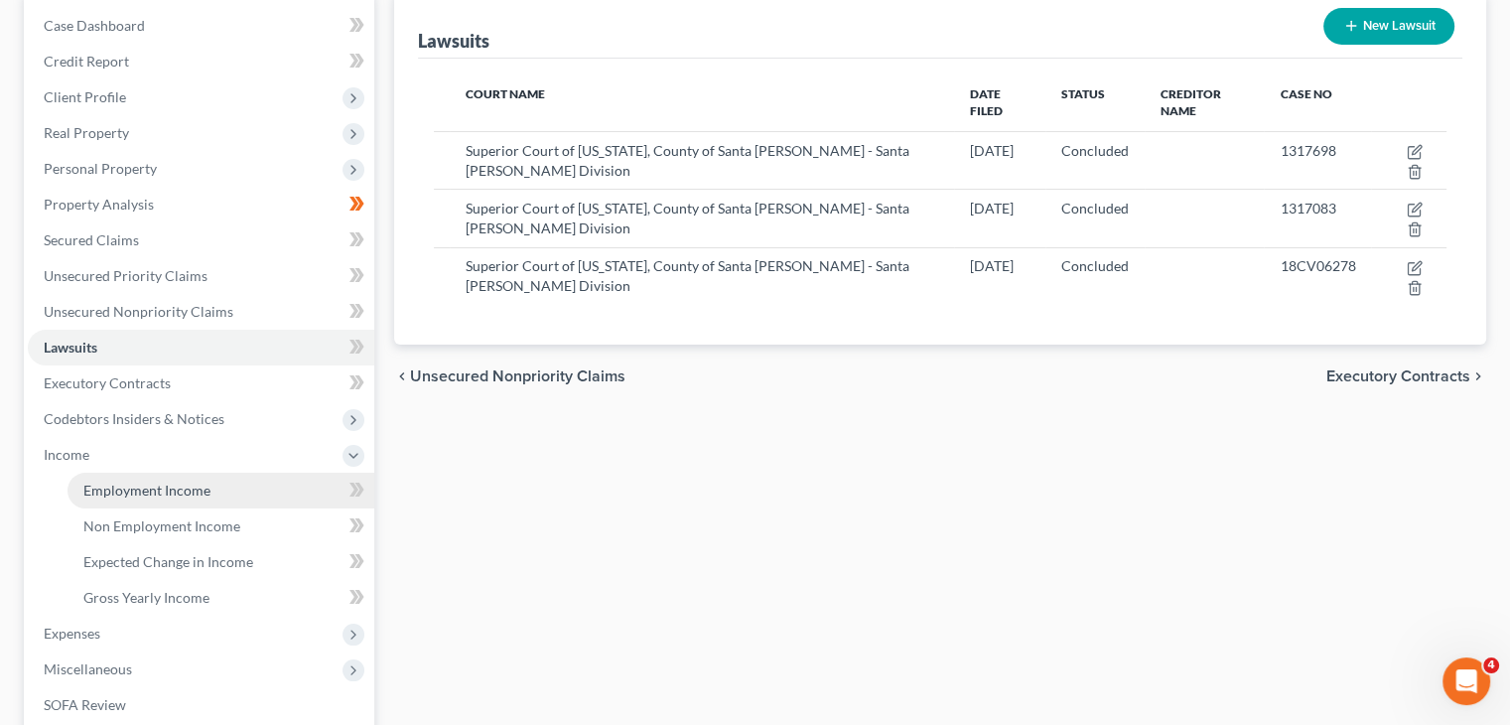
click at [129, 488] on span "Employment Income" at bounding box center [146, 489] width 127 height 17
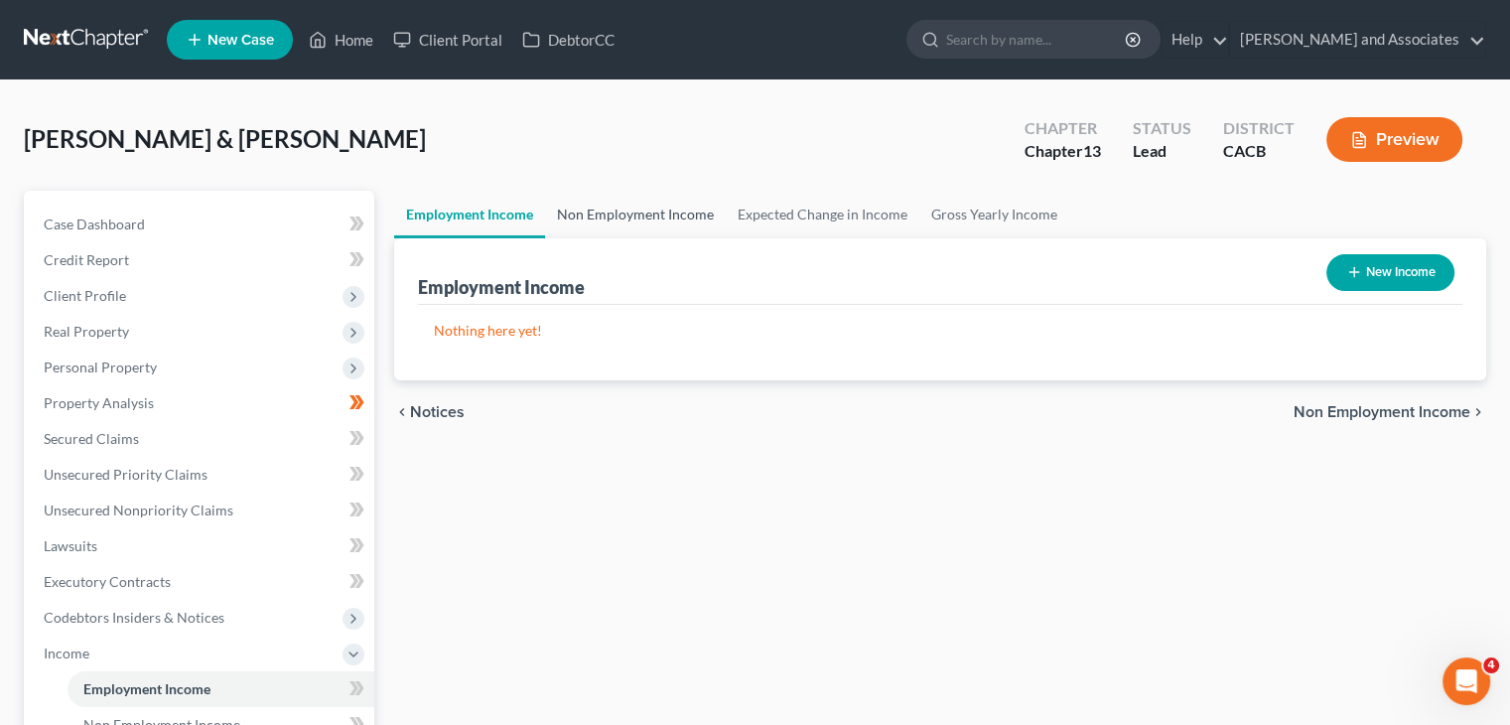
click at [694, 215] on link "Non Employment Income" at bounding box center [635, 215] width 181 height 48
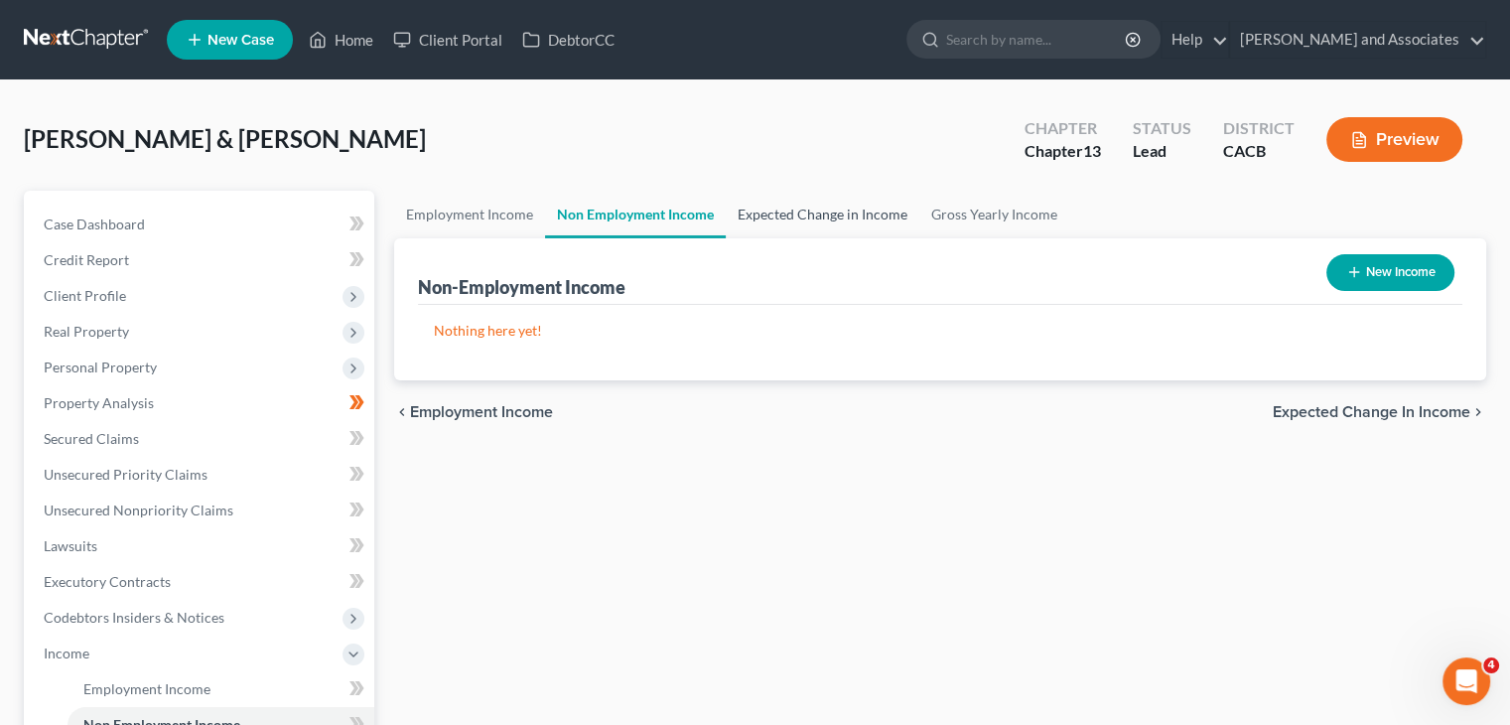
click at [832, 201] on link "Expected Change in Income" at bounding box center [823, 215] width 194 height 48
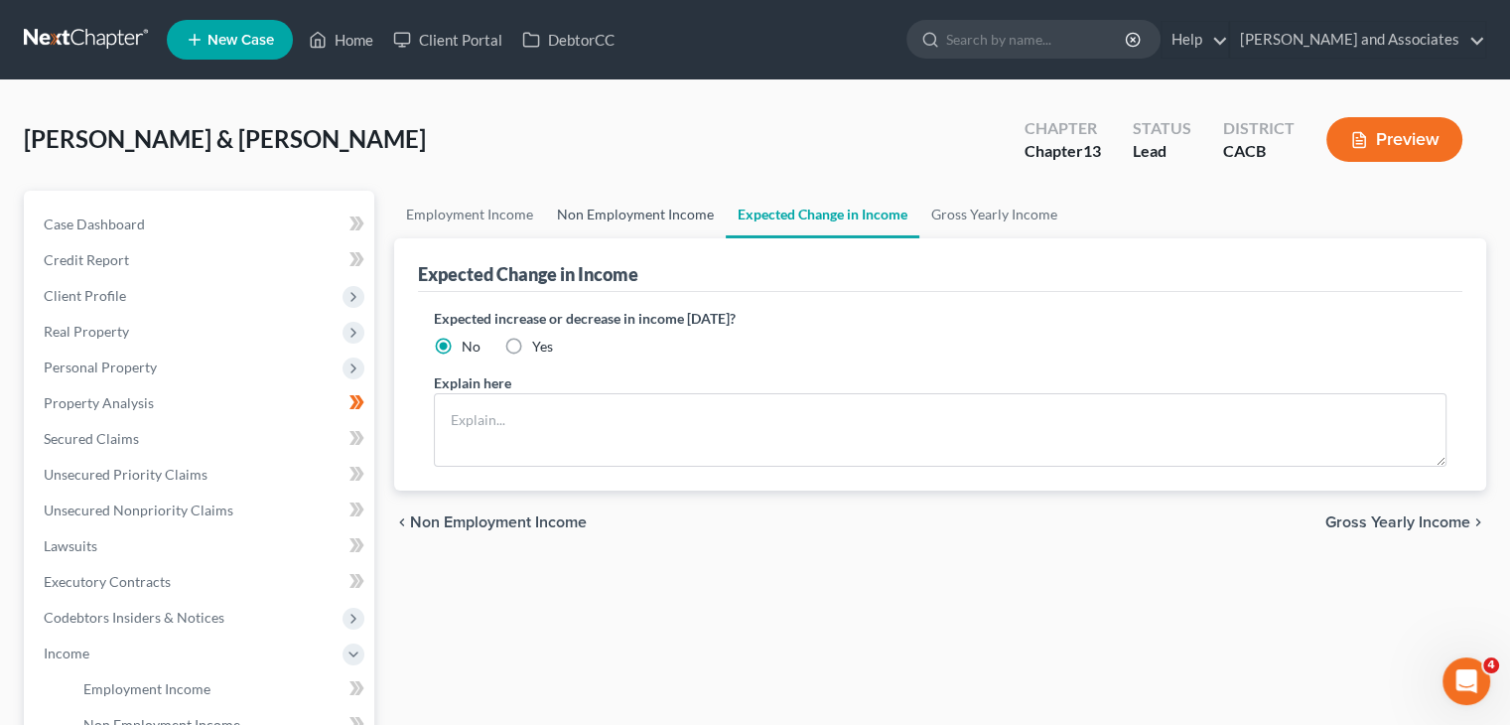
click at [653, 215] on link "Non Employment Income" at bounding box center [635, 215] width 181 height 48
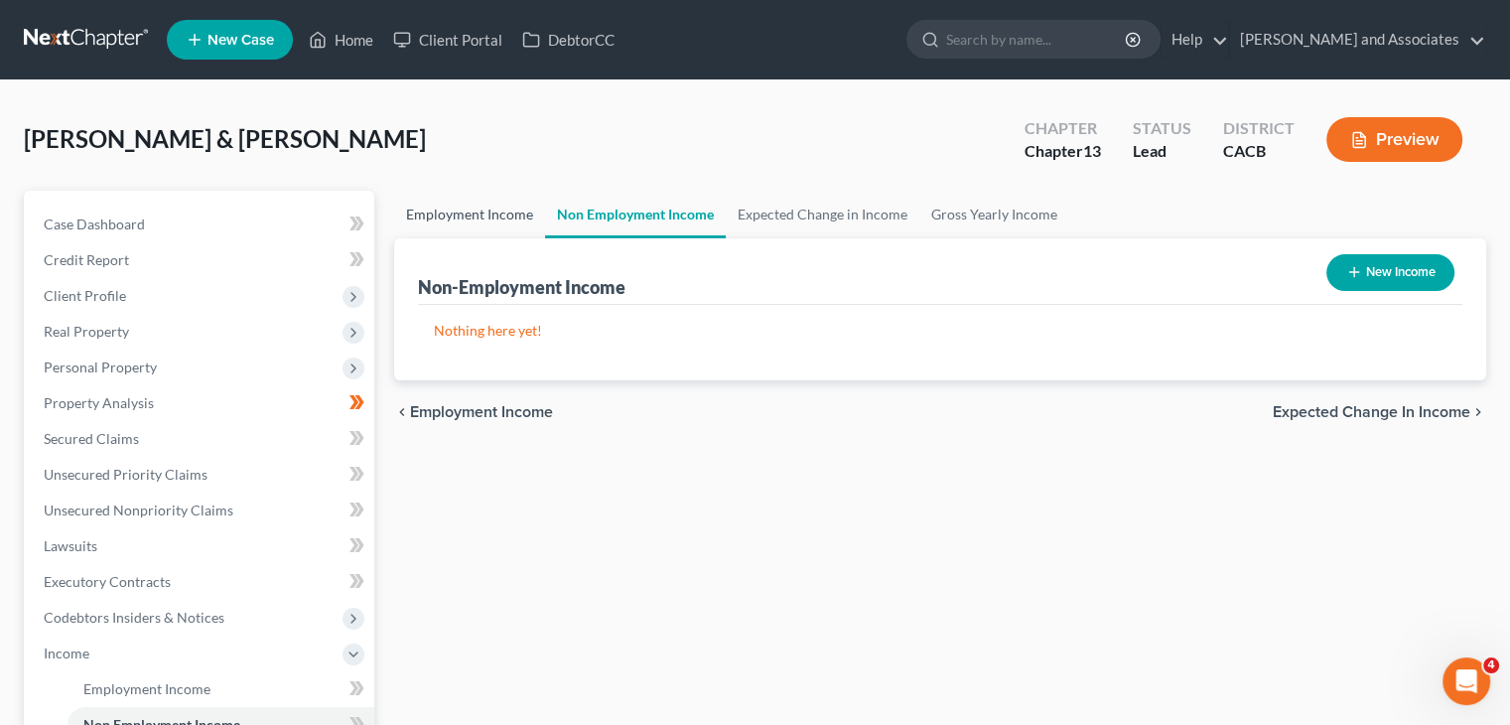
click at [470, 217] on link "Employment Income" at bounding box center [469, 215] width 151 height 48
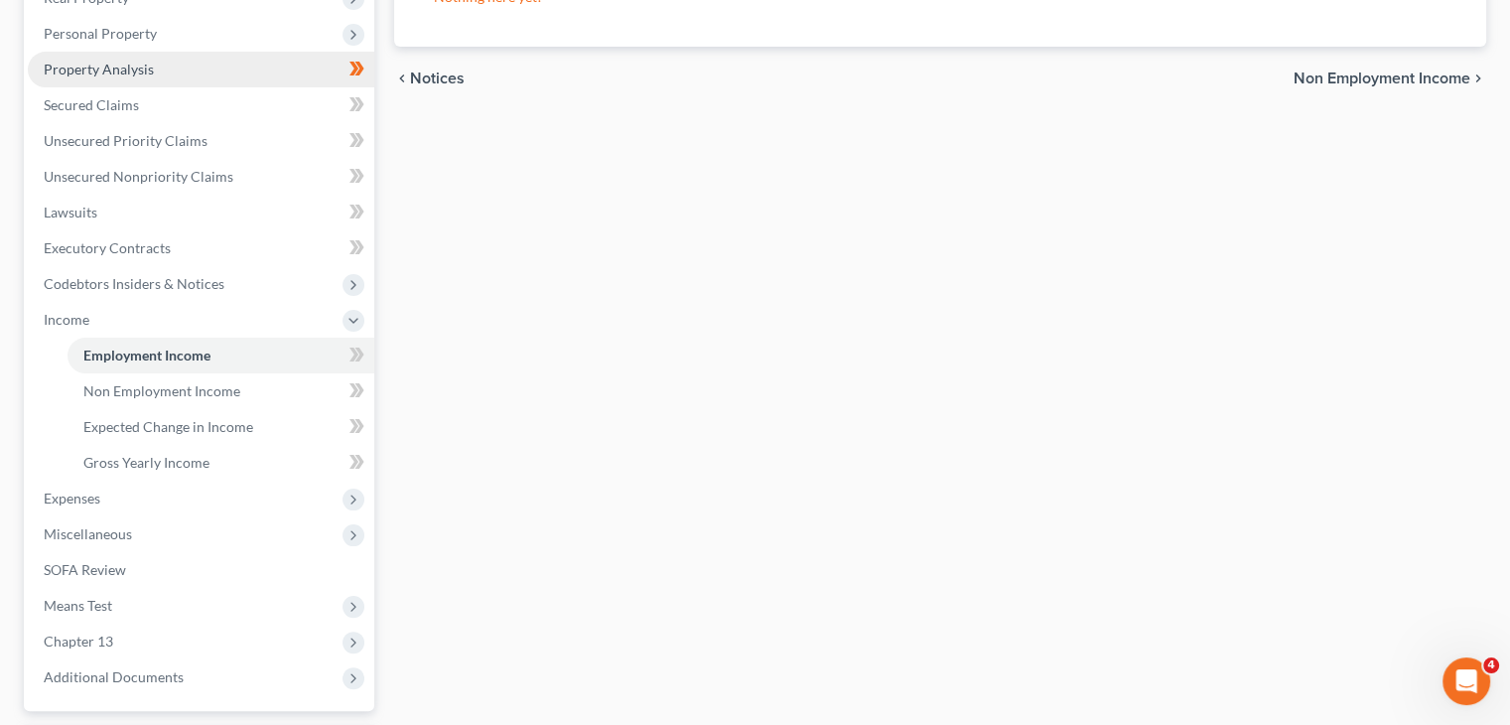
scroll to position [457, 0]
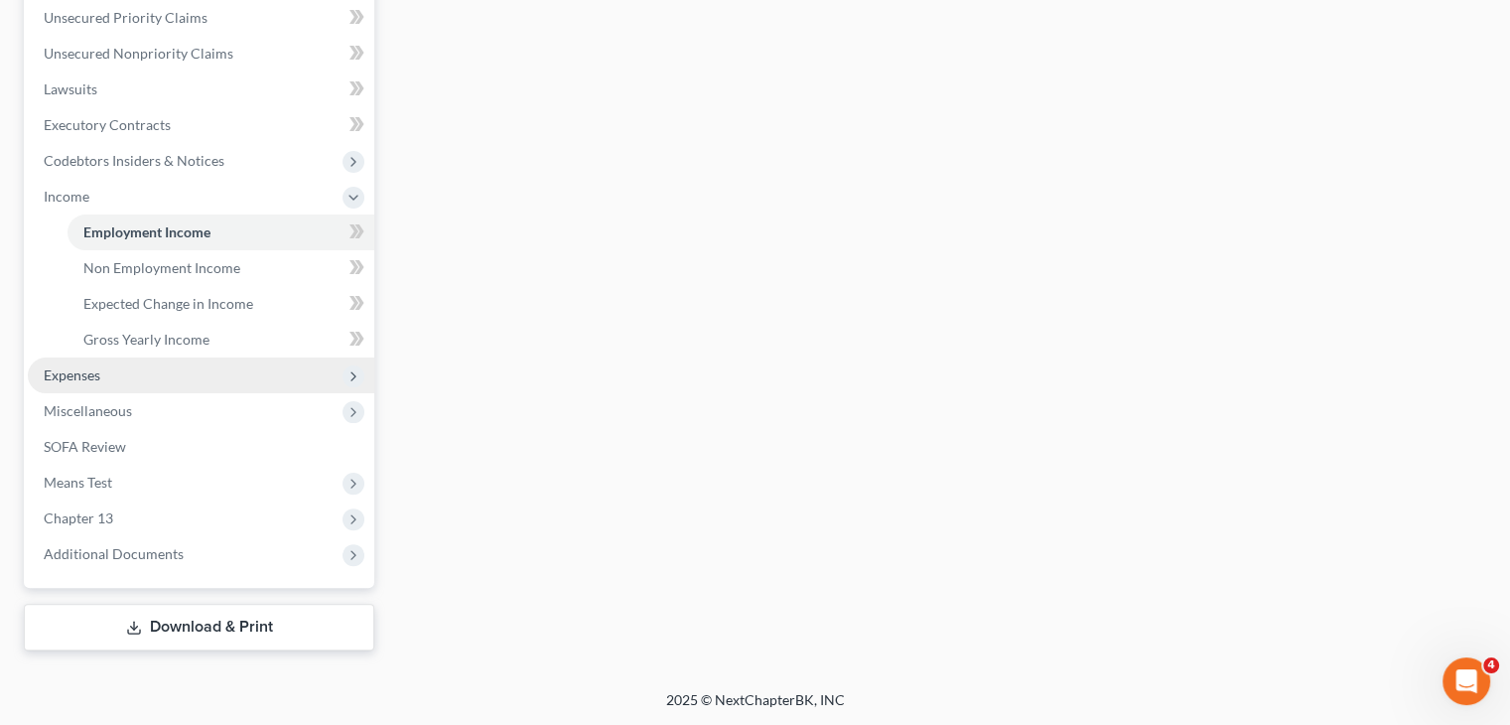
click at [156, 377] on span "Expenses" at bounding box center [201, 375] width 346 height 36
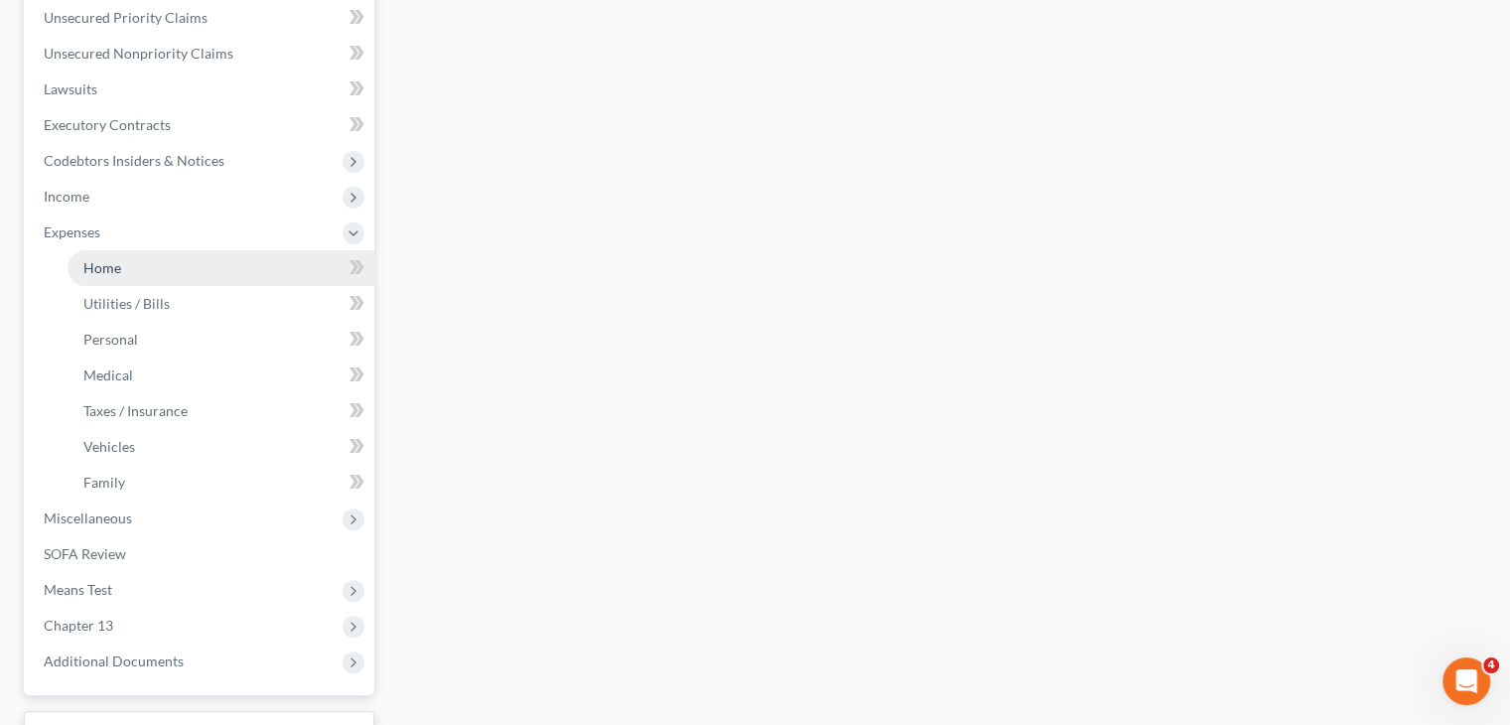
click at [183, 274] on link "Home" at bounding box center [220, 268] width 307 height 36
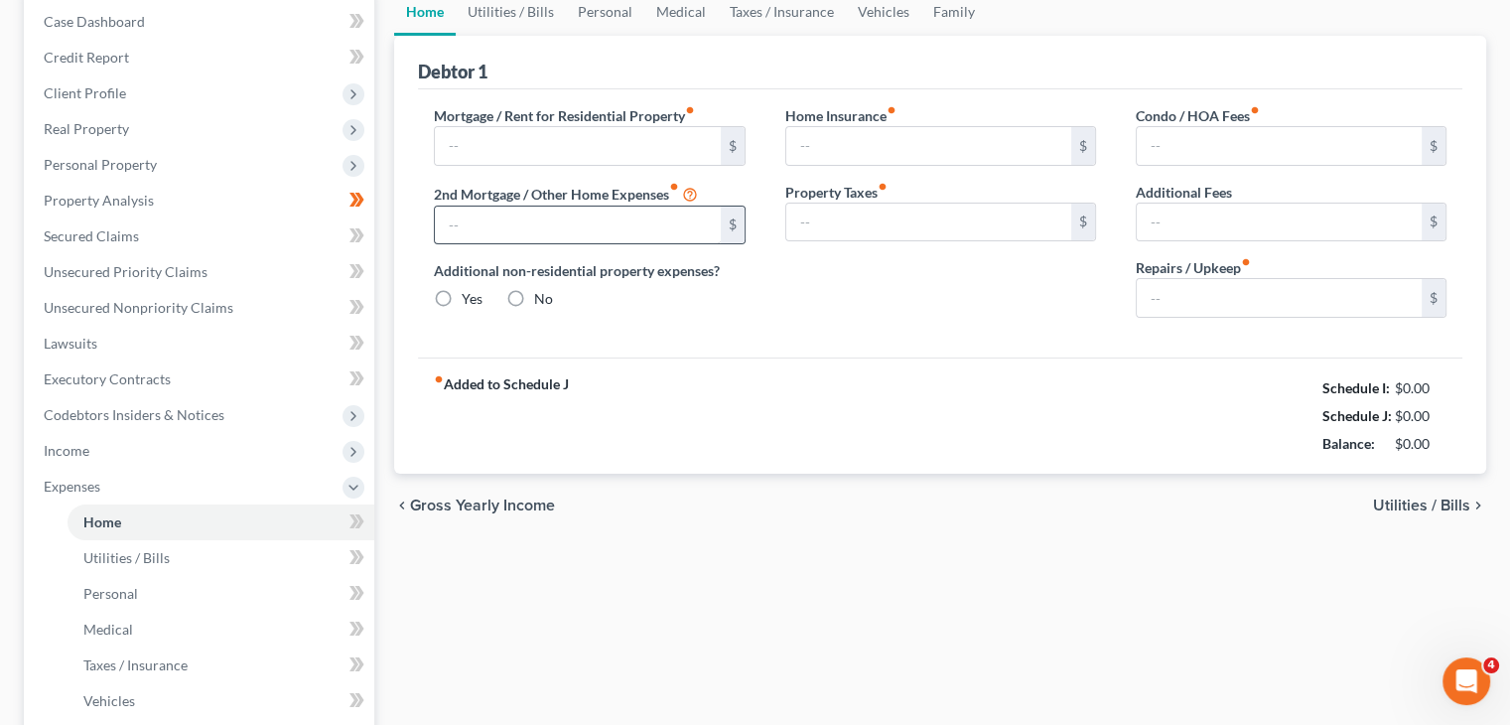
type input "0.00"
radio input "true"
type input "0.00"
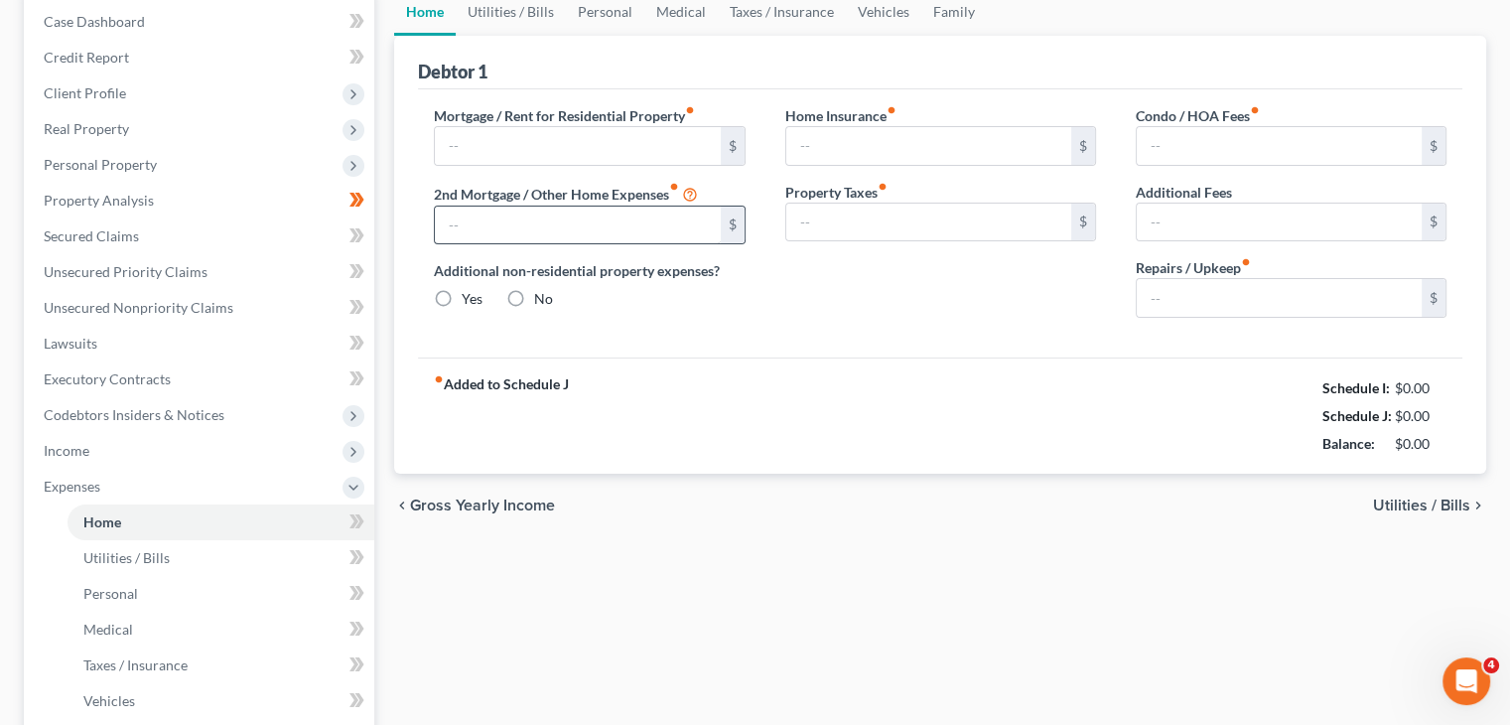
type input "0.00"
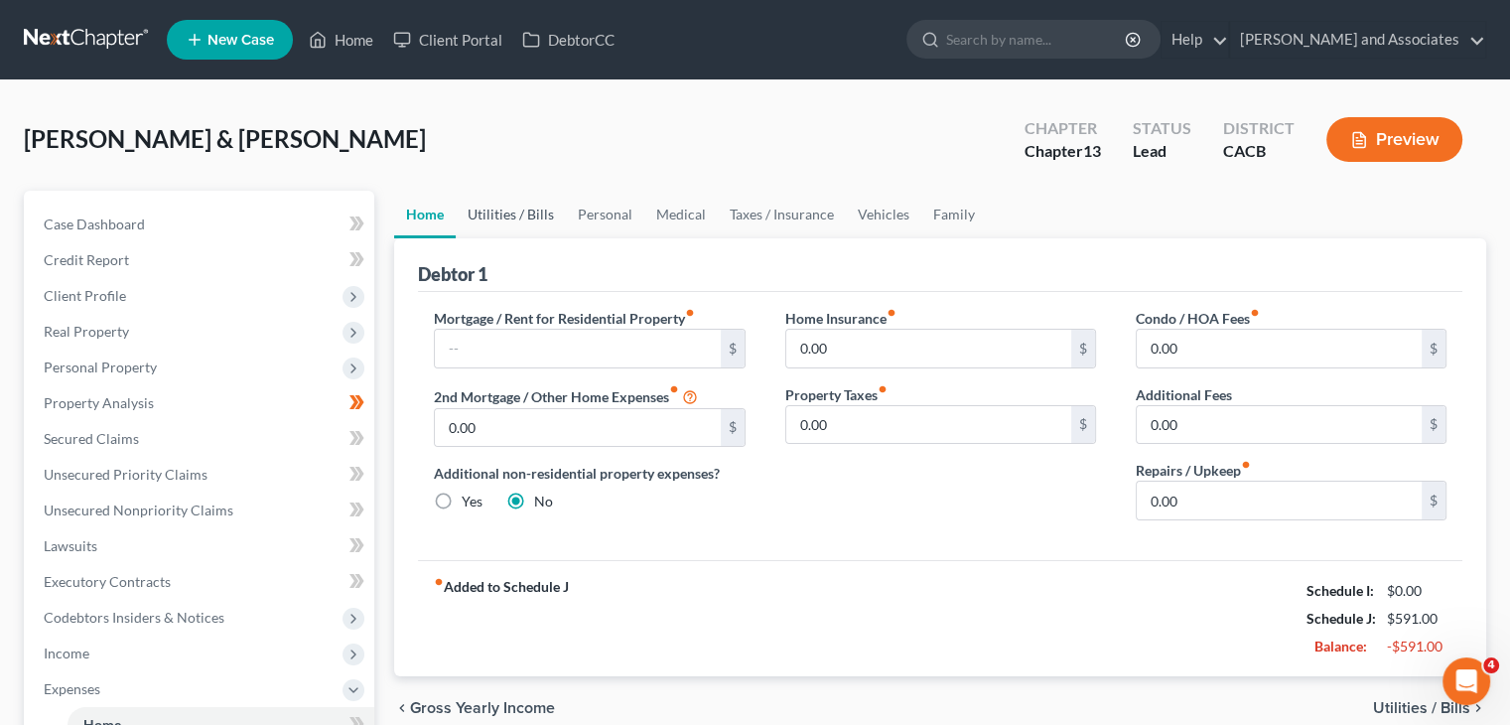
click at [519, 215] on link "Utilities / Bills" at bounding box center [511, 215] width 110 height 48
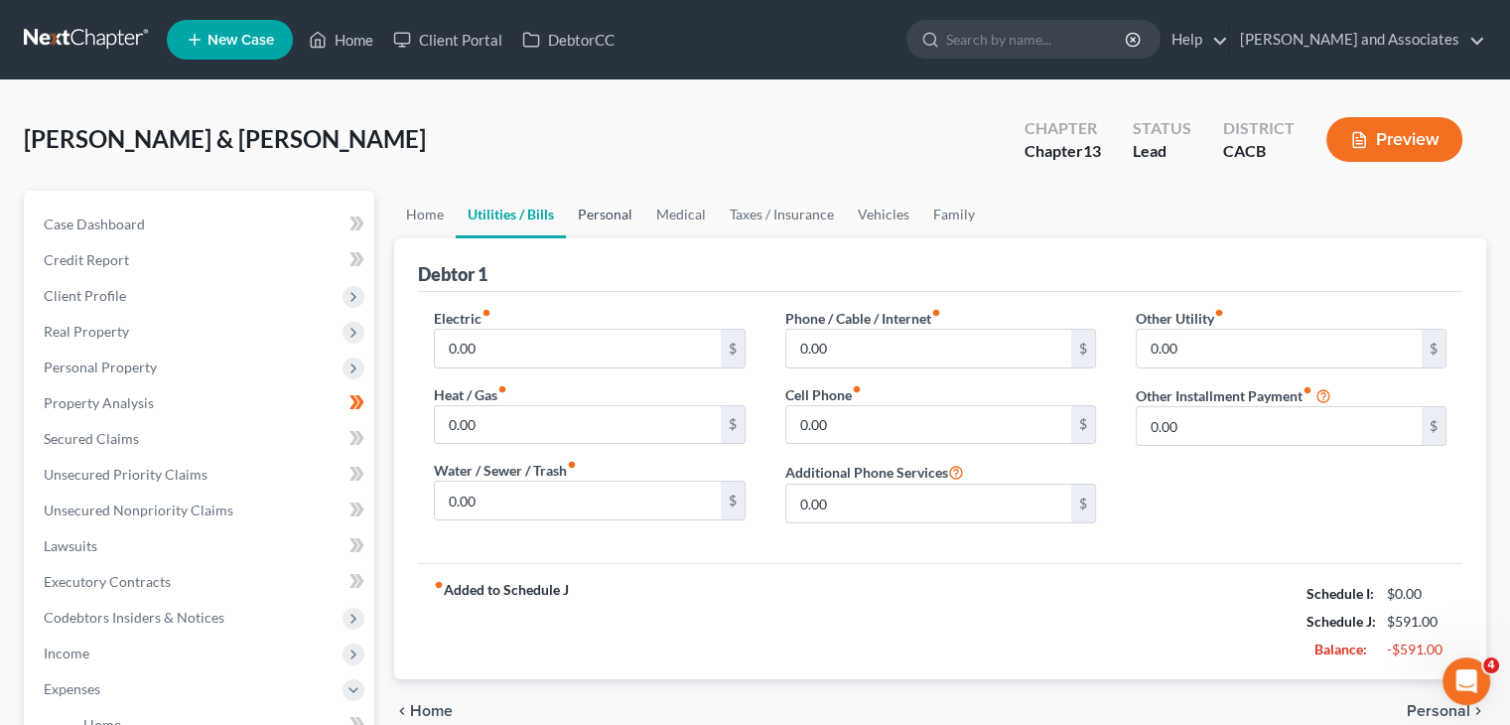
click at [621, 208] on link "Personal" at bounding box center [605, 215] width 78 height 48
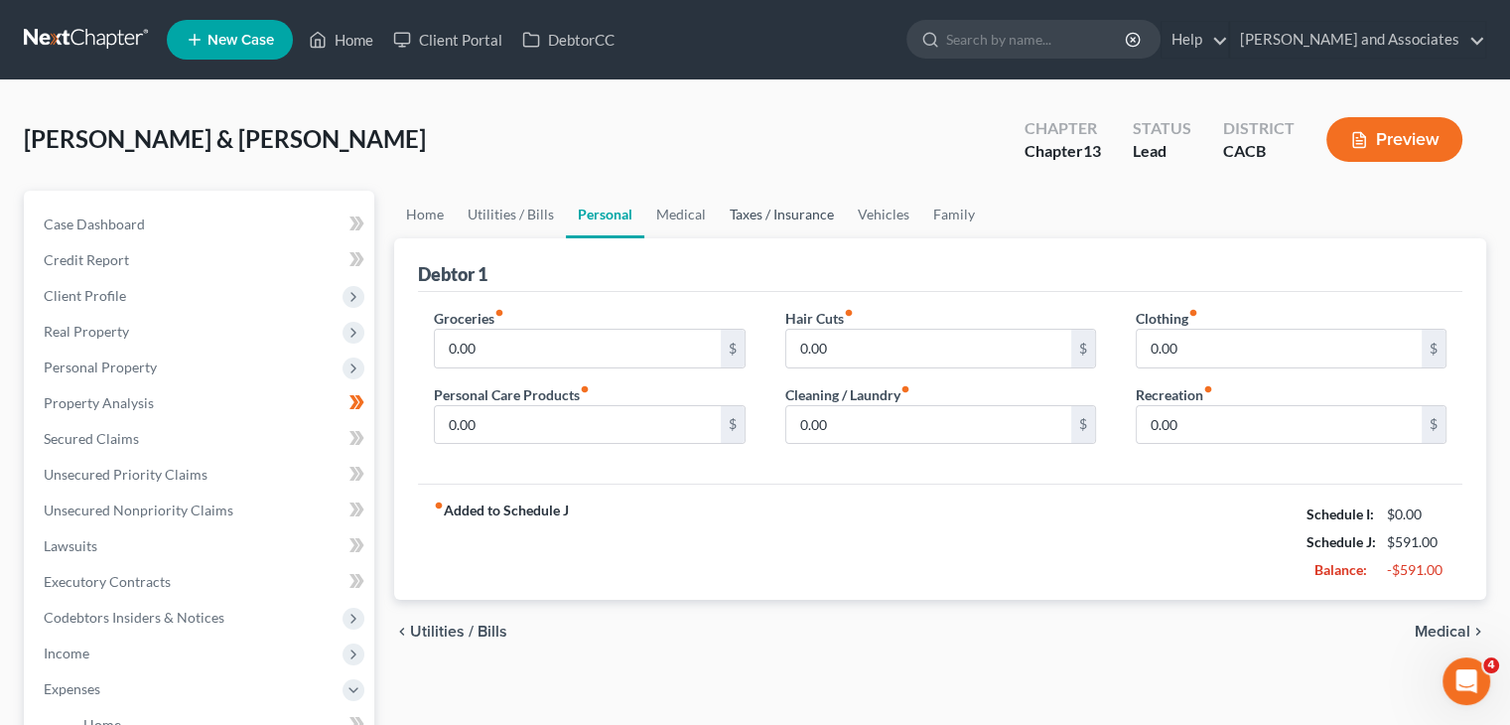
click at [742, 205] on link "Taxes / Insurance" at bounding box center [782, 215] width 128 height 48
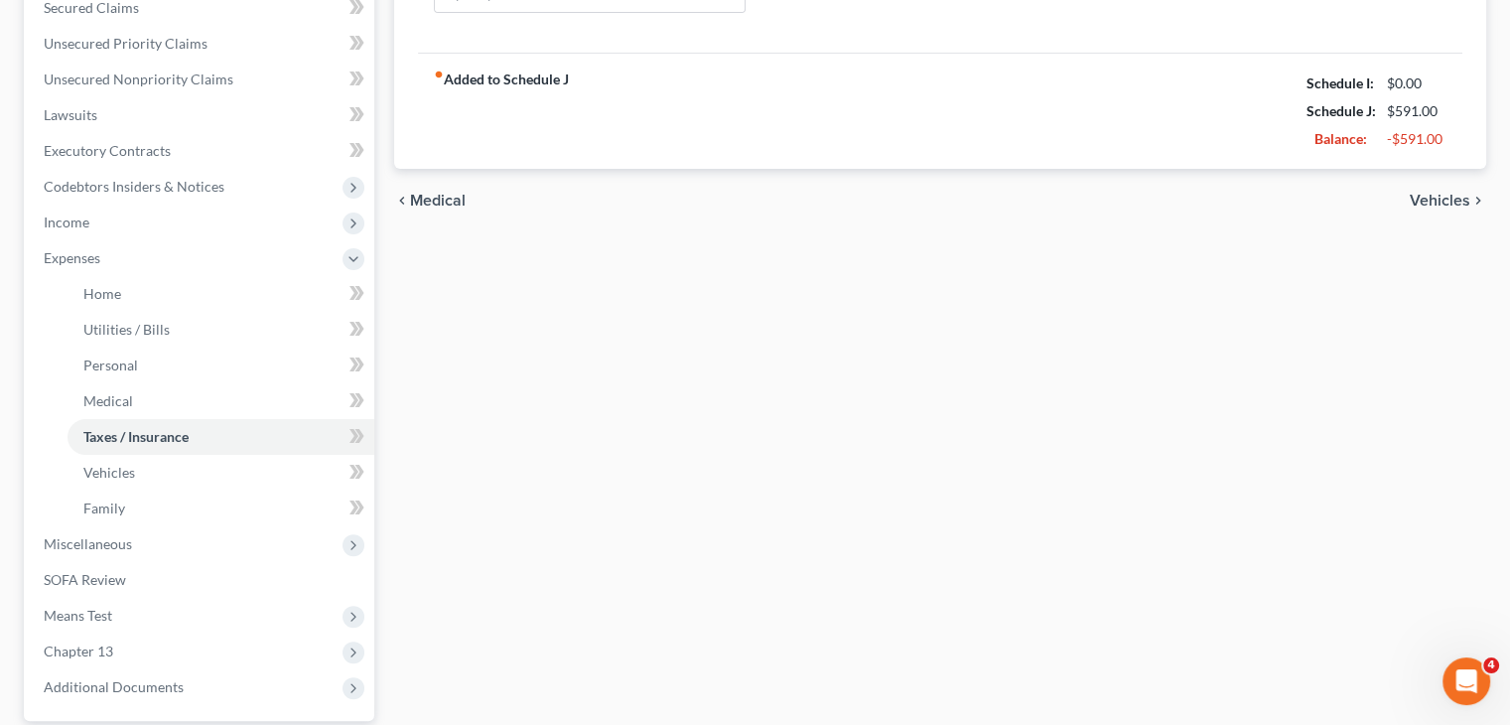
scroll to position [564, 0]
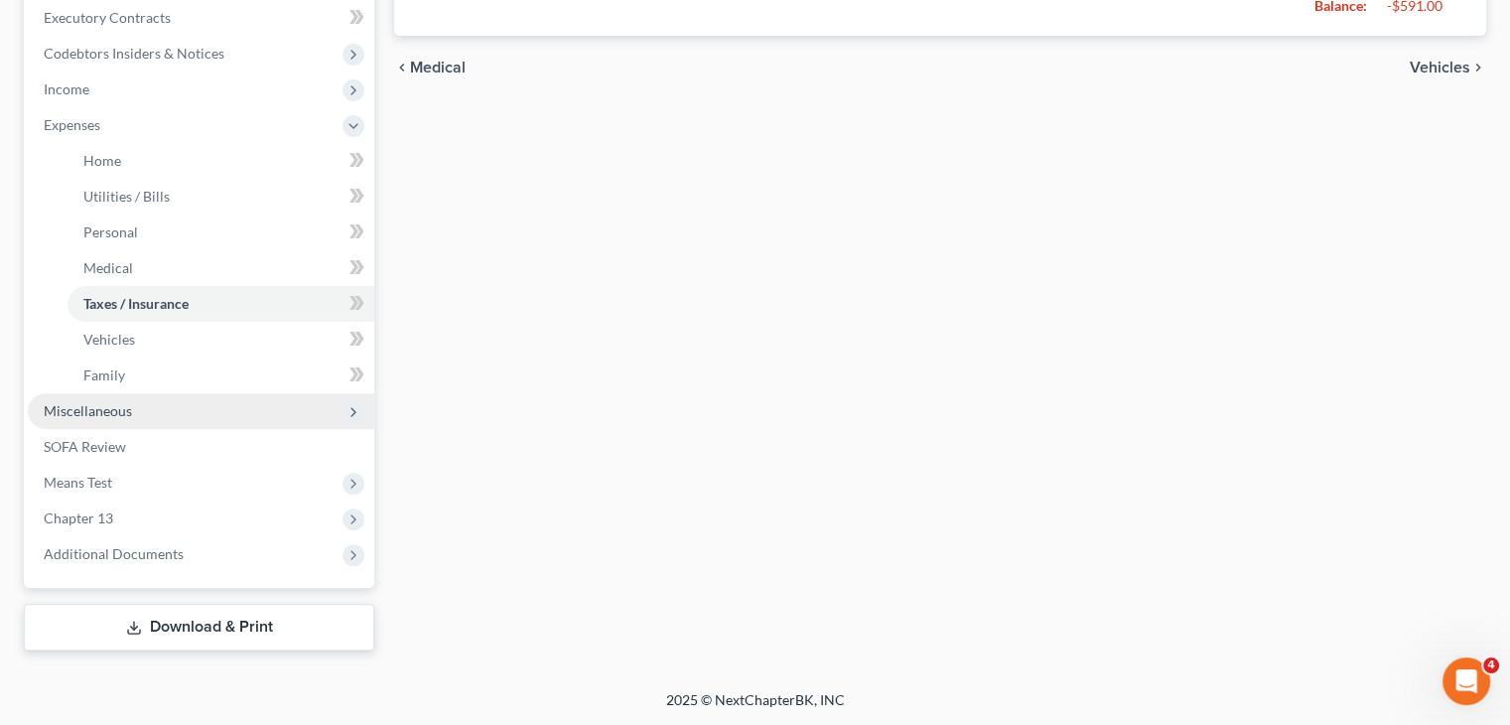
click at [227, 411] on span "Miscellaneous" at bounding box center [201, 411] width 346 height 36
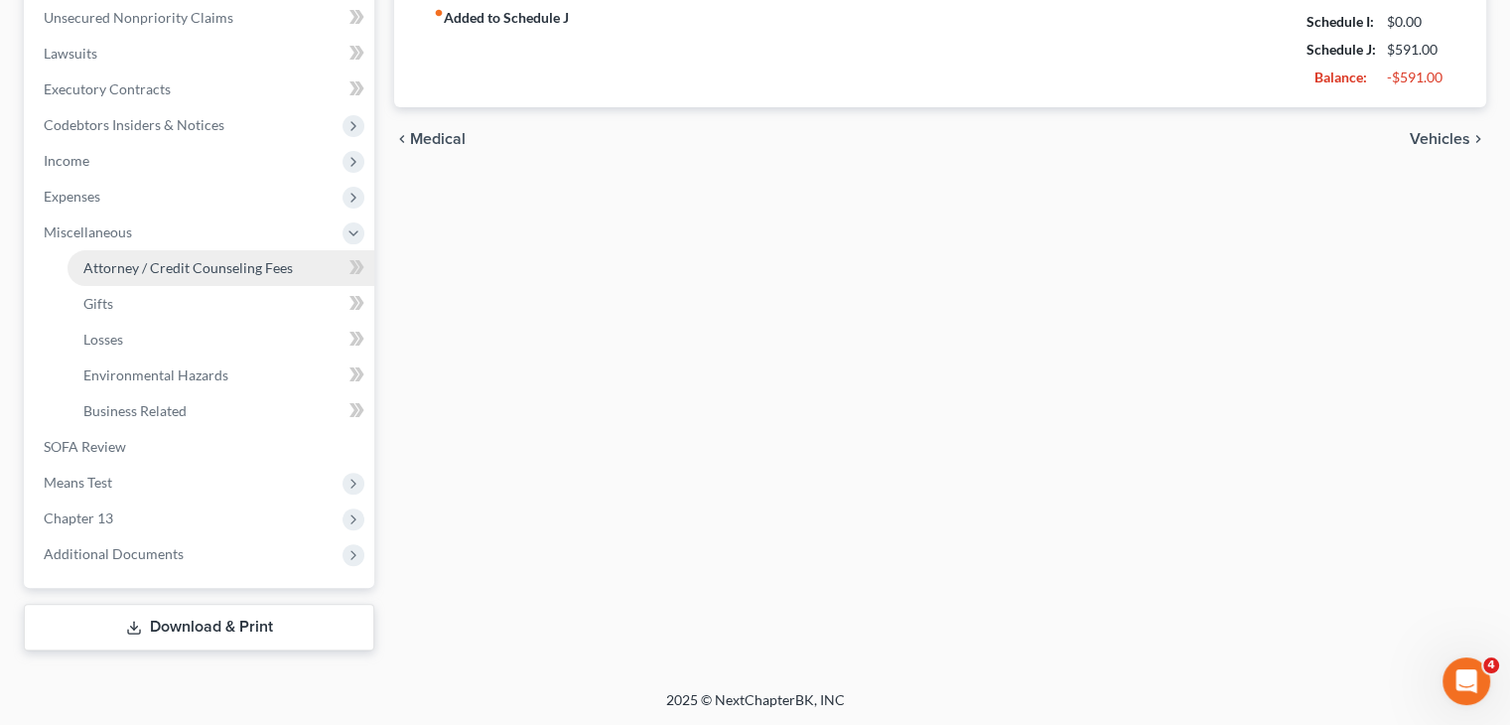
click at [282, 272] on span "Attorney / Credit Counseling Fees" at bounding box center [187, 267] width 209 height 17
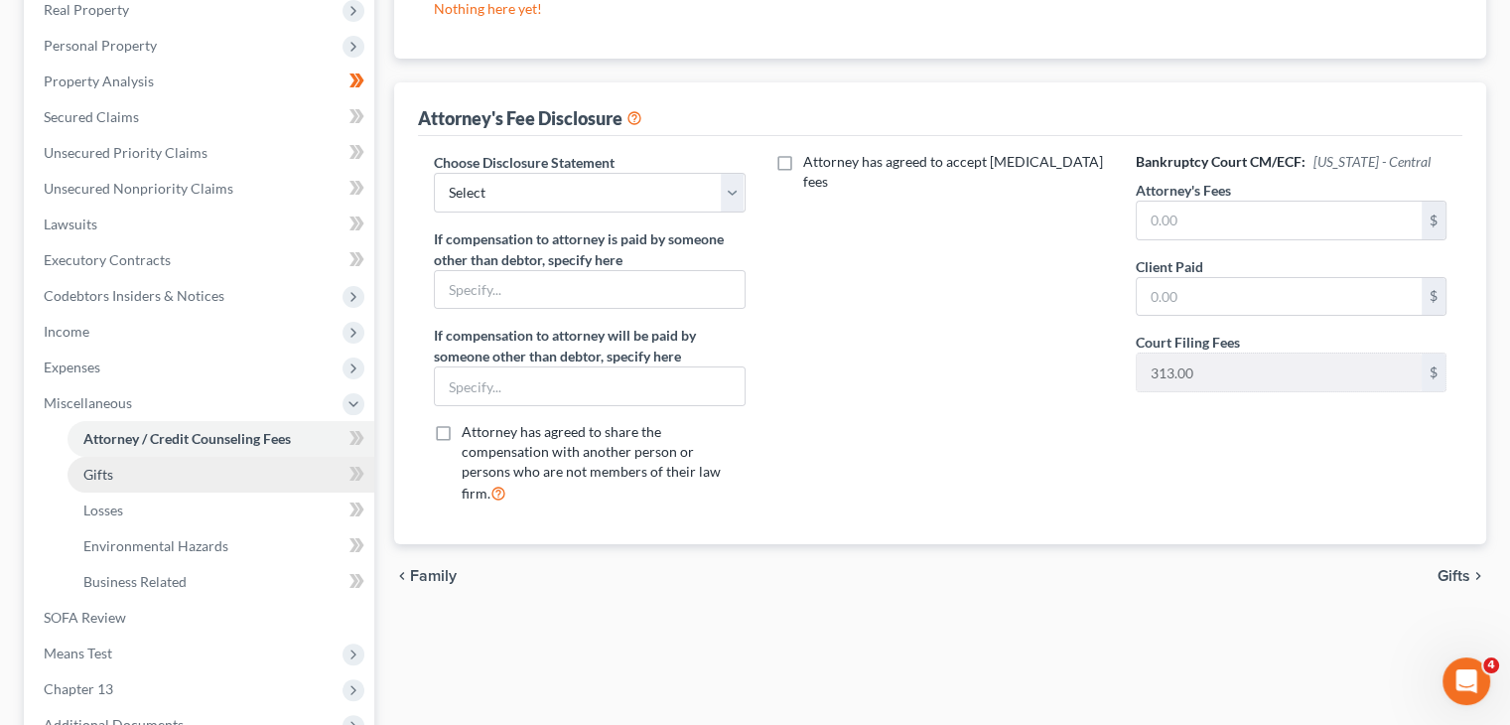
scroll to position [492, 0]
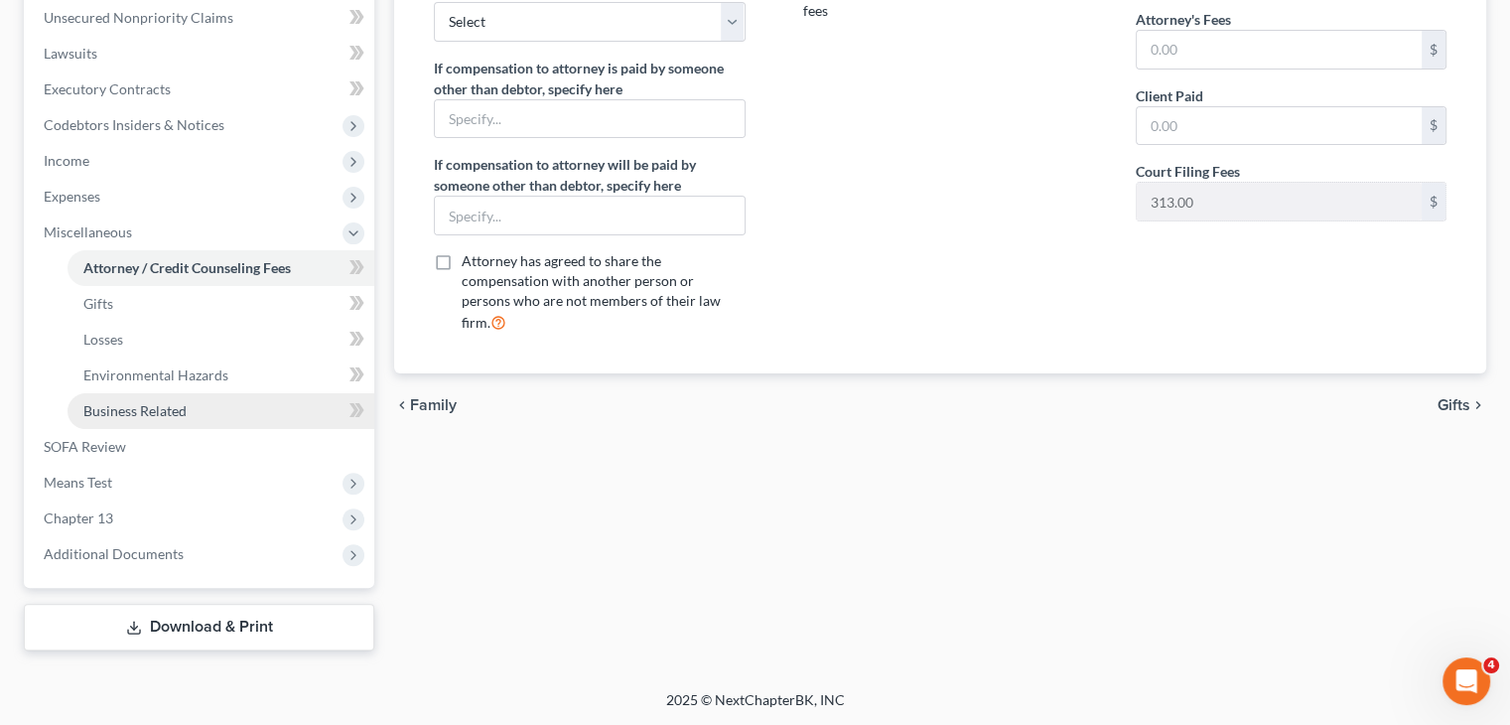
click at [198, 416] on link "Business Related" at bounding box center [220, 411] width 307 height 36
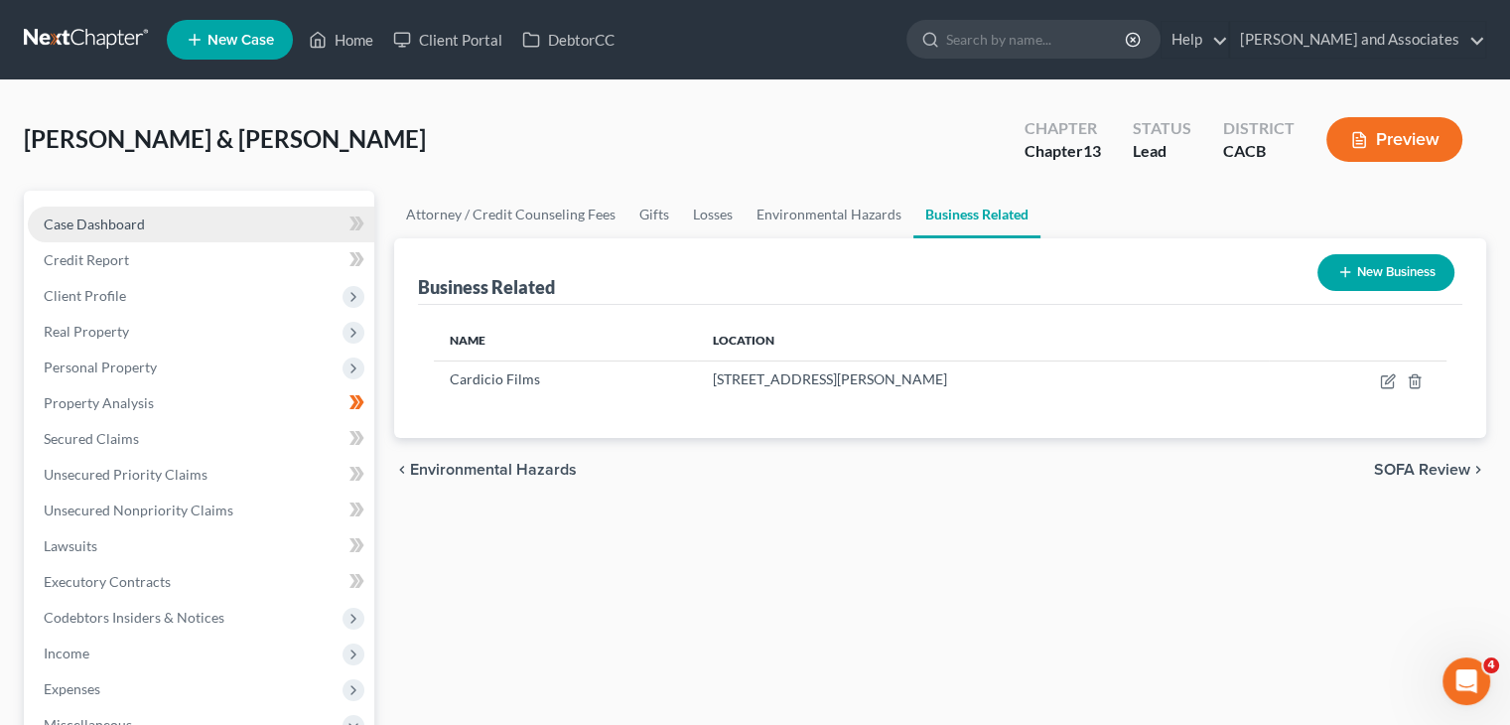
click at [215, 223] on link "Case Dashboard" at bounding box center [201, 224] width 346 height 36
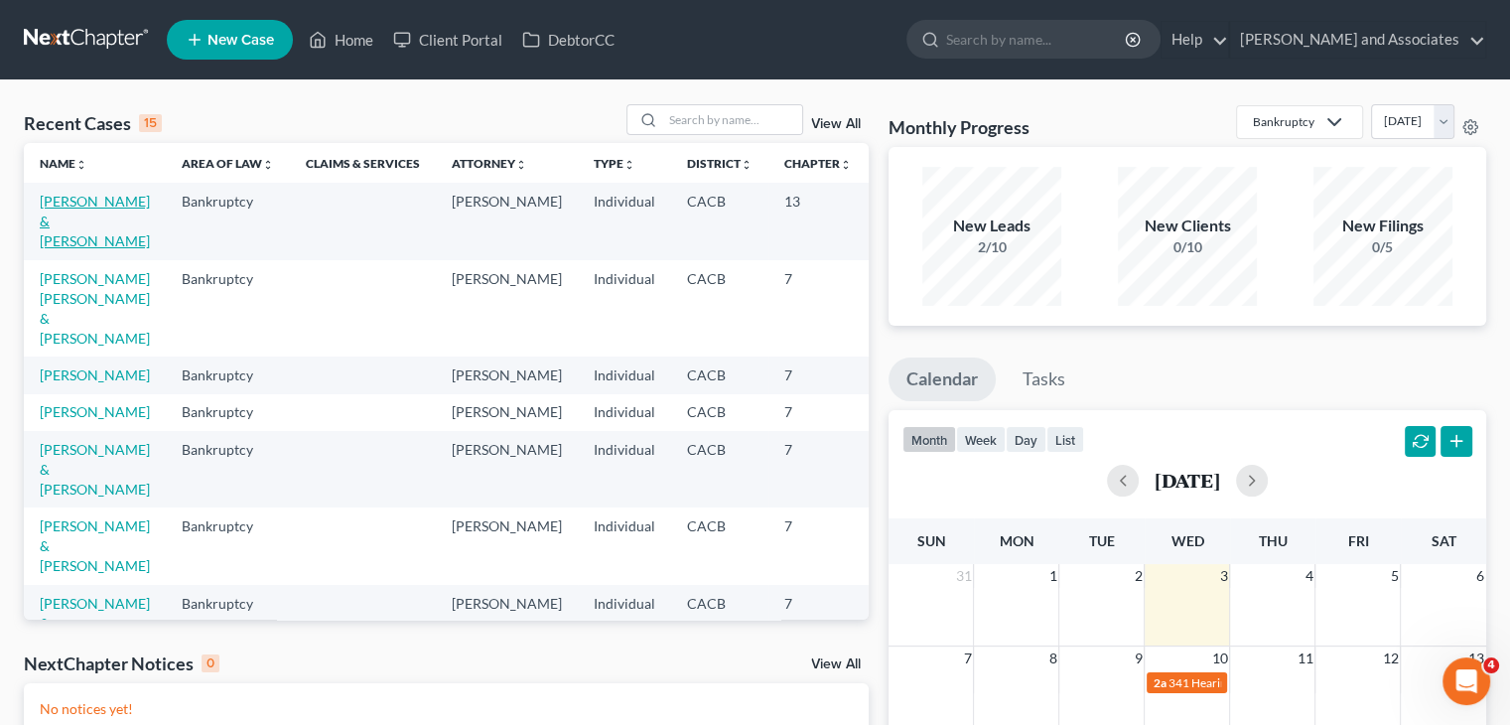
click at [86, 216] on link "[PERSON_NAME] & [PERSON_NAME]" at bounding box center [95, 221] width 110 height 57
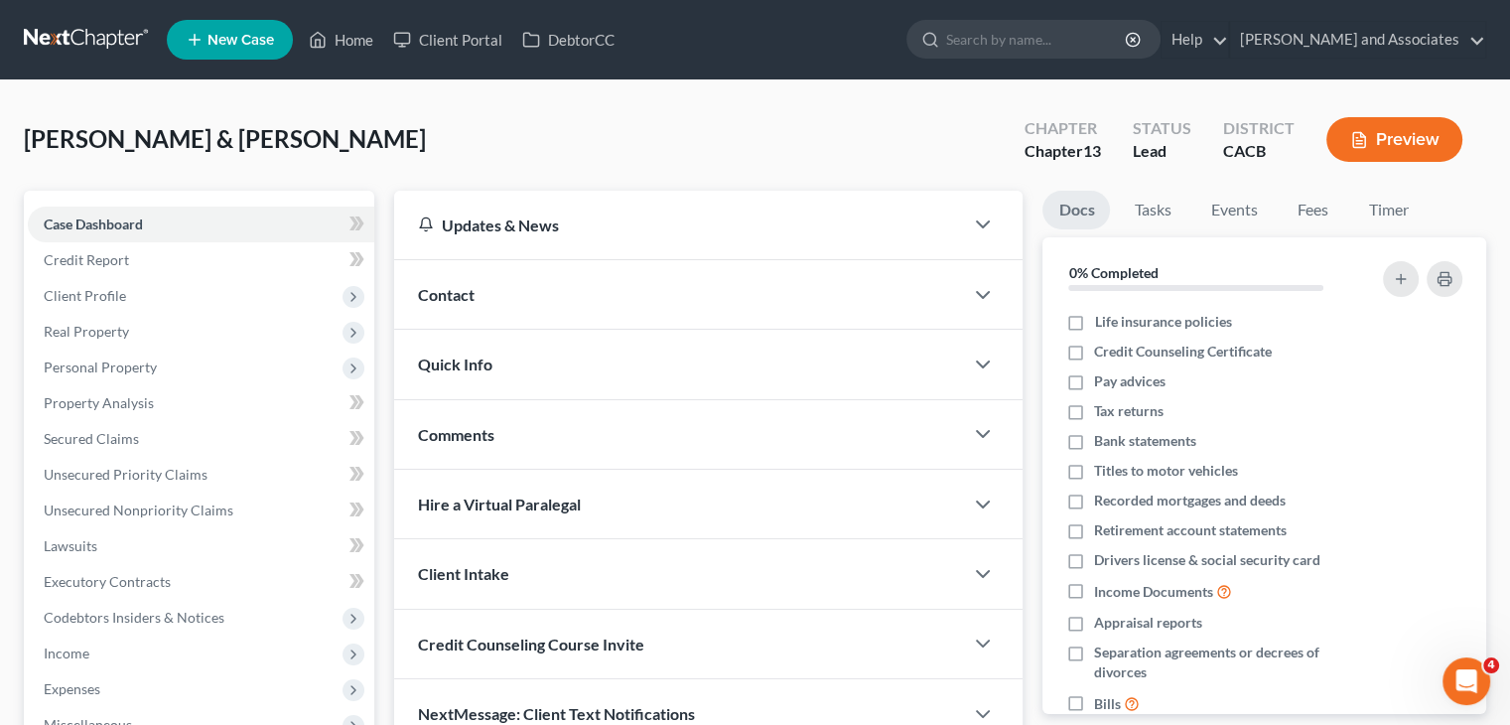
click at [66, 46] on link at bounding box center [87, 40] width 127 height 36
